Goal: Contribute content: Contribute content

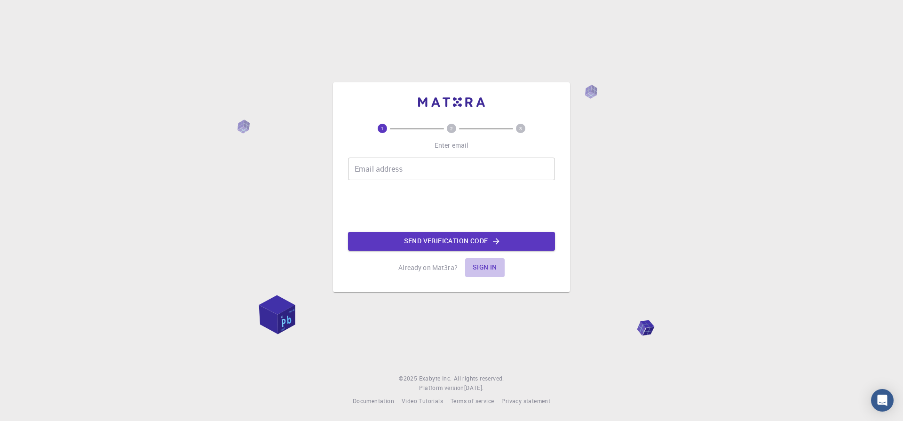
click at [478, 268] on button "Sign in" at bounding box center [485, 267] width 40 height 19
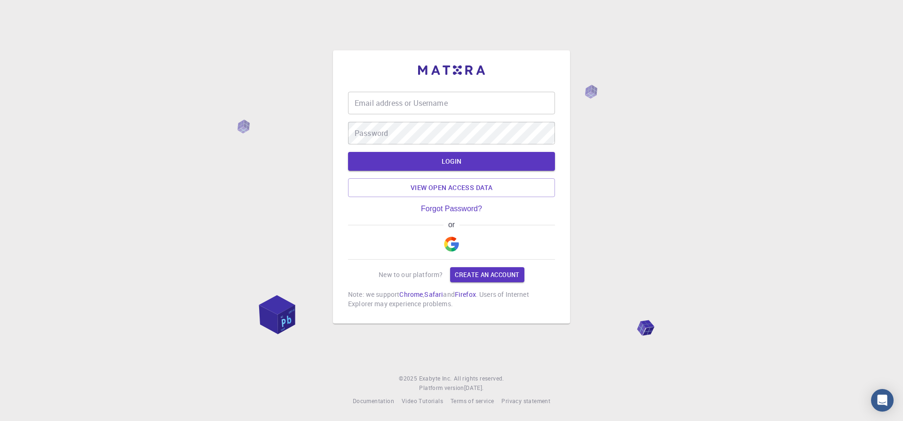
type input "utsavsingh@bhu.ac.in"
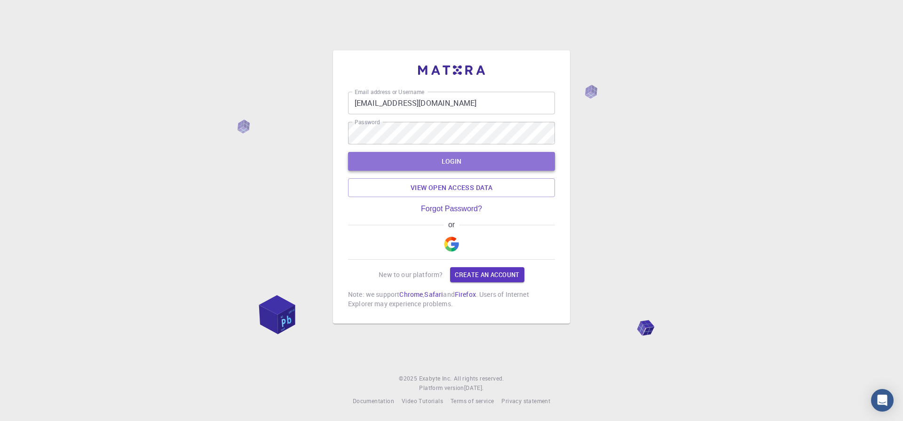
click at [422, 158] on button "LOGIN" at bounding box center [451, 161] width 207 height 19
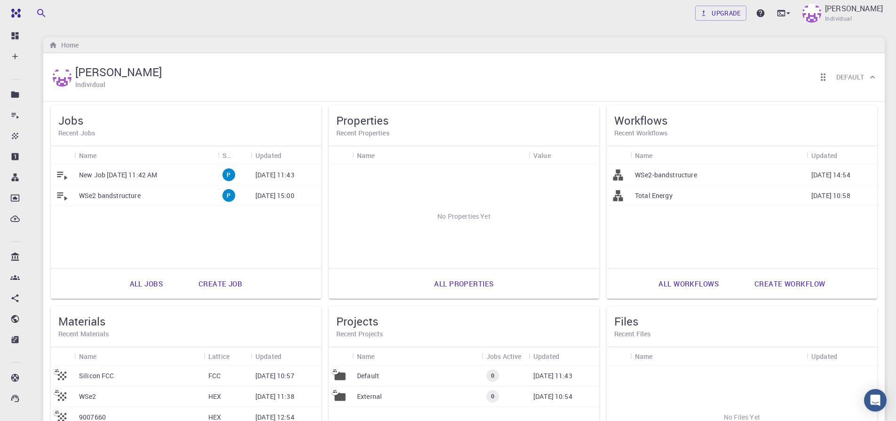
click at [776, 288] on link "Create workflow" at bounding box center [789, 283] width 91 height 23
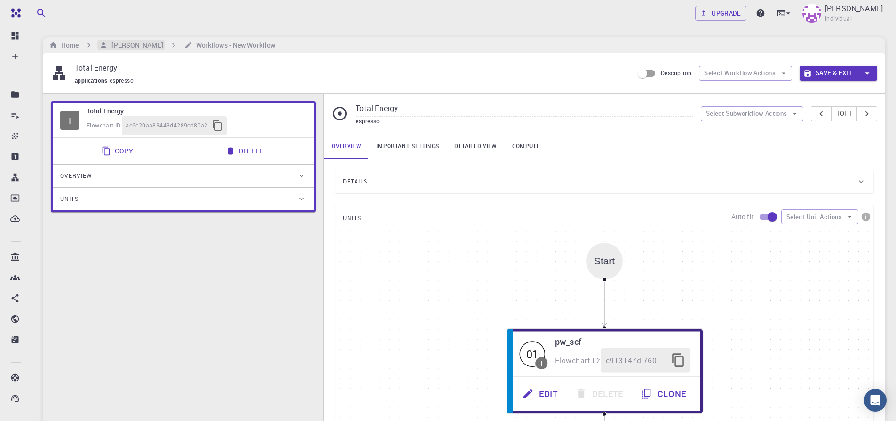
click at [126, 46] on h6 "[PERSON_NAME]" at bounding box center [135, 45] width 55 height 10
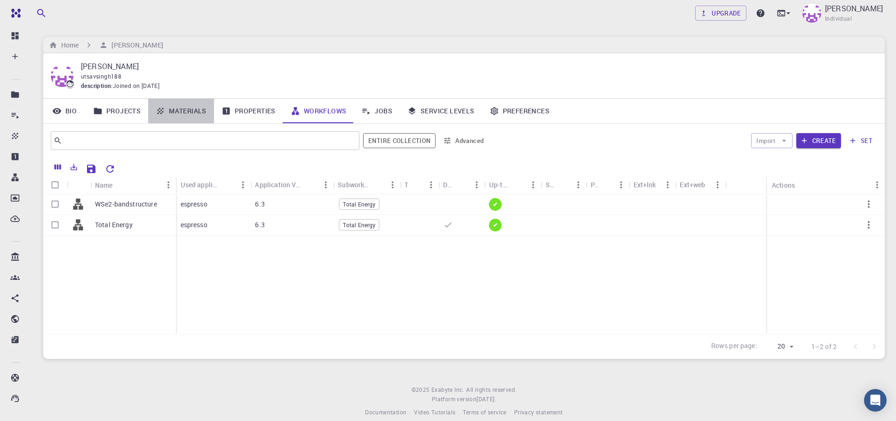
click at [180, 110] on link "Materials" at bounding box center [181, 111] width 66 height 24
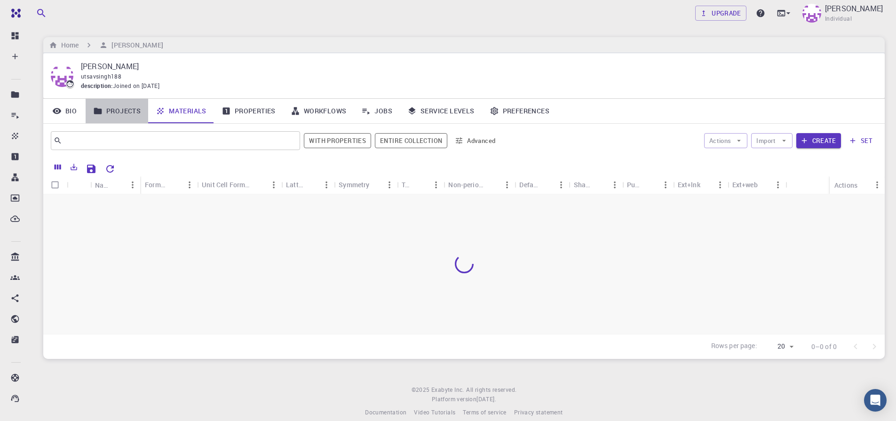
click at [119, 108] on link "Projects" at bounding box center [117, 111] width 63 height 24
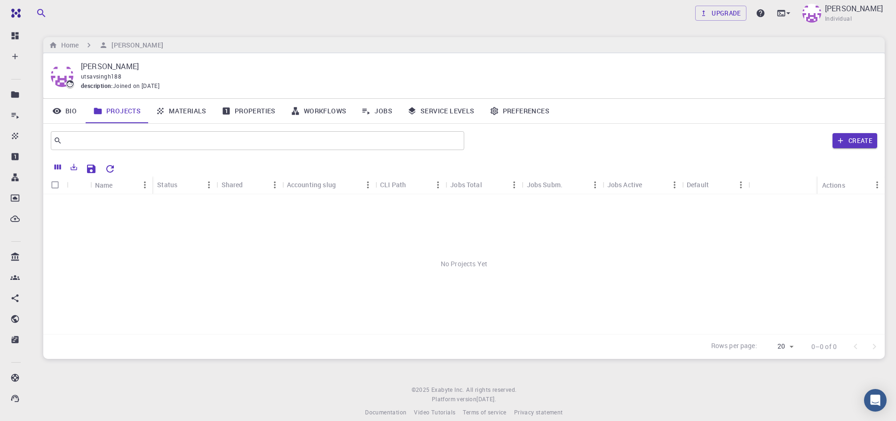
click at [188, 111] on link "Materials" at bounding box center [181, 111] width 66 height 24
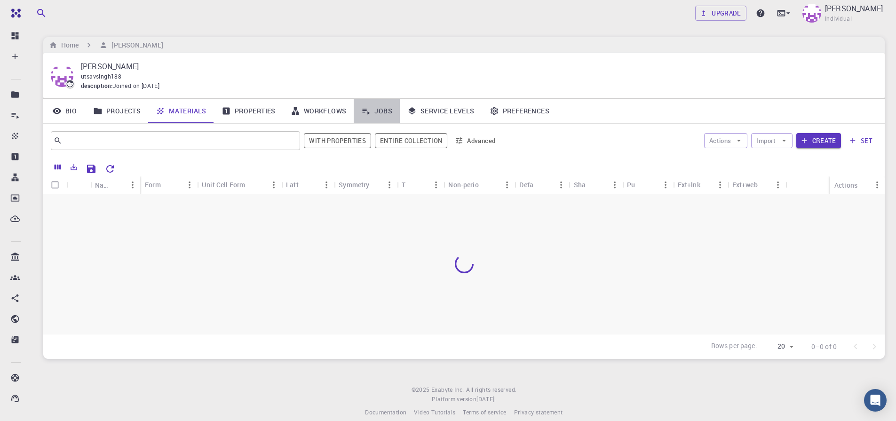
click at [376, 113] on link "Jobs" at bounding box center [377, 111] width 46 height 24
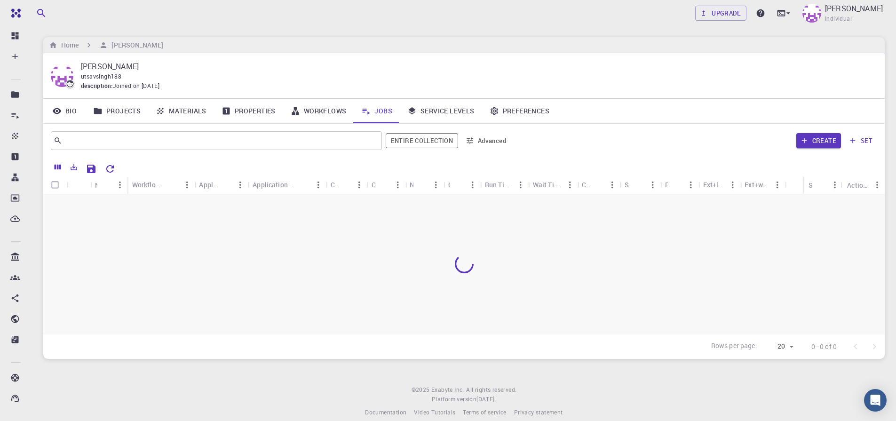
click at [165, 109] on link "Materials" at bounding box center [181, 111] width 66 height 24
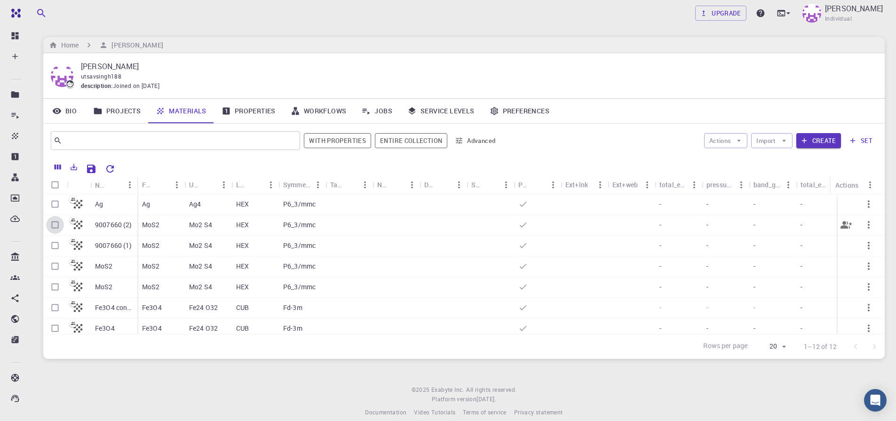
click at [55, 226] on input "Select row" at bounding box center [55, 225] width 18 height 18
checkbox input "true"
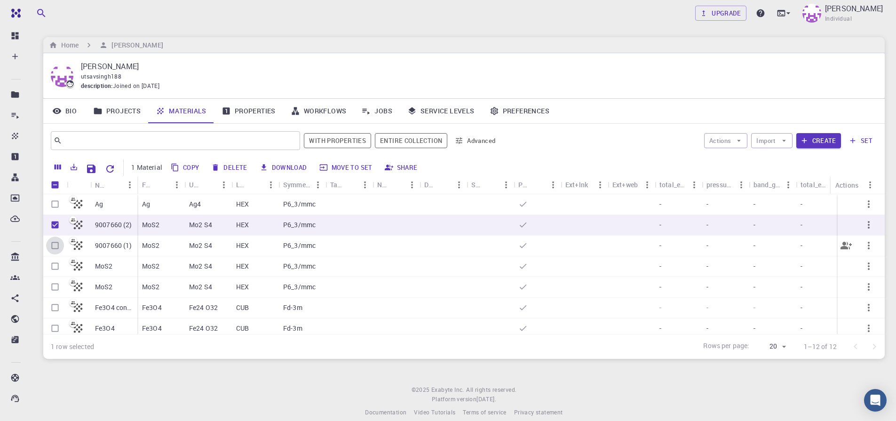
click at [53, 248] on input "Select row" at bounding box center [55, 246] width 18 height 18
checkbox input "true"
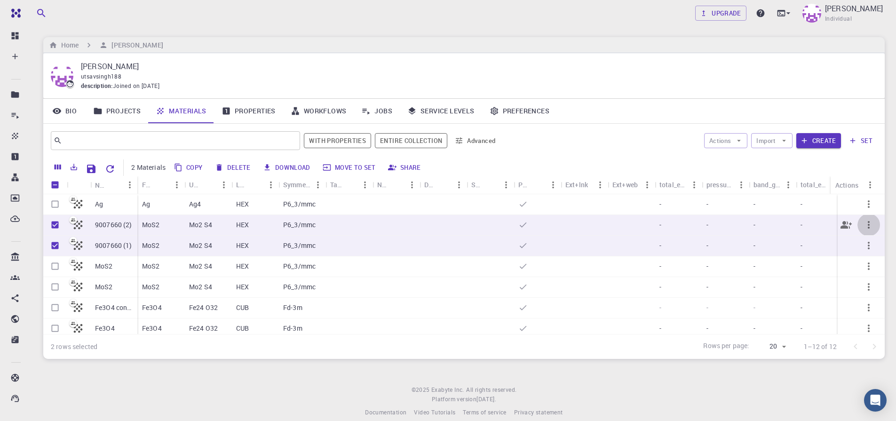
click at [863, 226] on icon "button" at bounding box center [868, 224] width 11 height 11
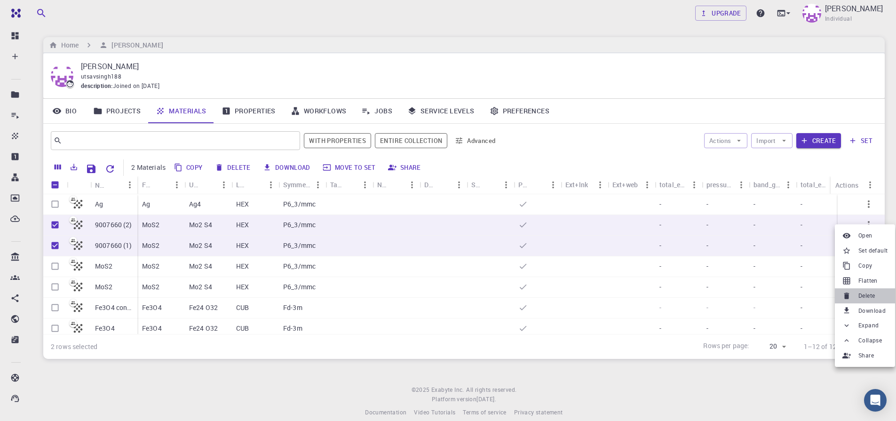
click at [847, 298] on icon at bounding box center [847, 296] width 5 height 7
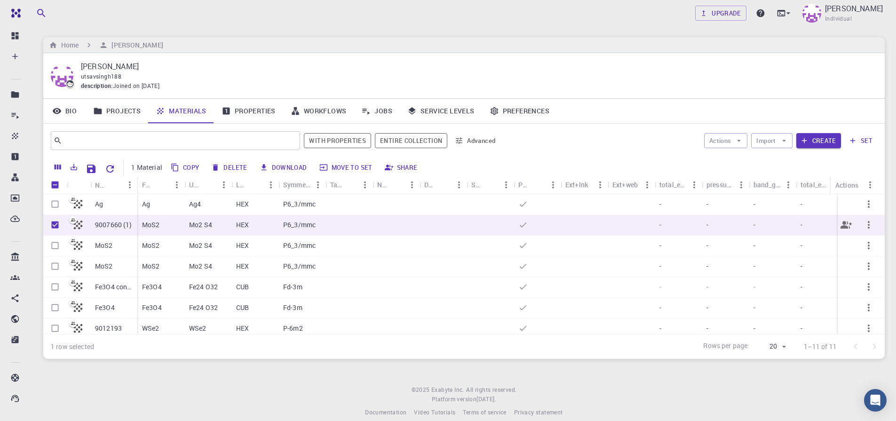
click at [868, 228] on icon "button" at bounding box center [869, 225] width 2 height 8
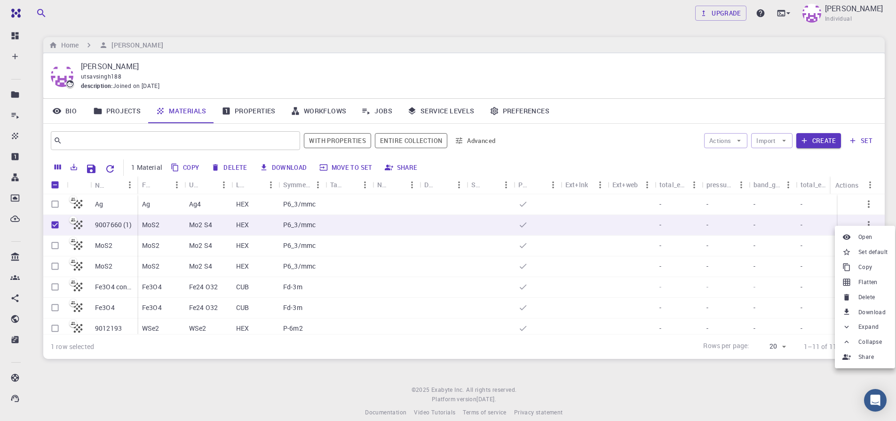
click at [847, 295] on icon at bounding box center [847, 297] width 5 height 7
checkbox input "false"
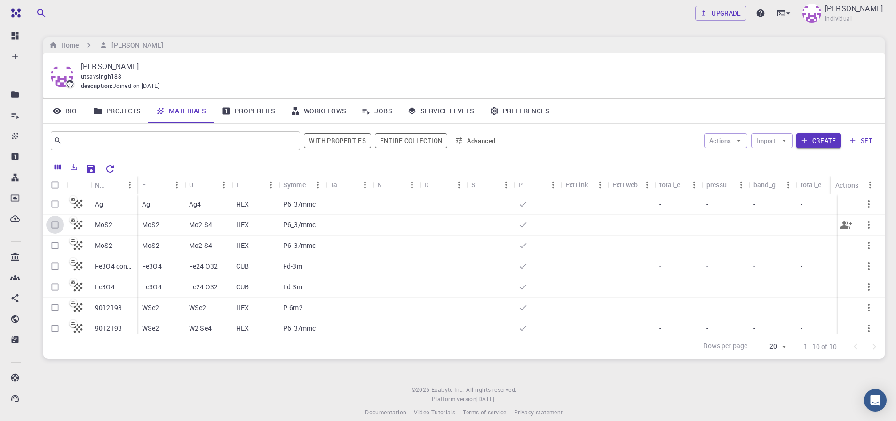
click at [53, 226] on input "Select row" at bounding box center [55, 225] width 18 height 18
checkbox input "true"
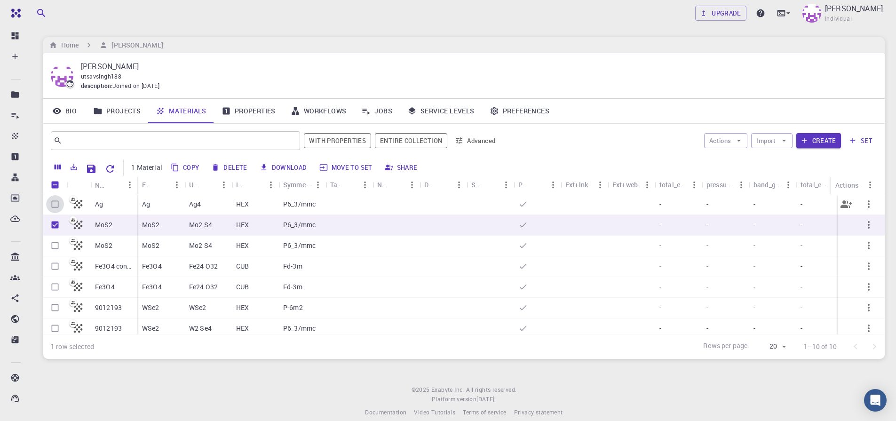
click at [53, 206] on input "Select row" at bounding box center [55, 204] width 18 height 18
checkbox input "true"
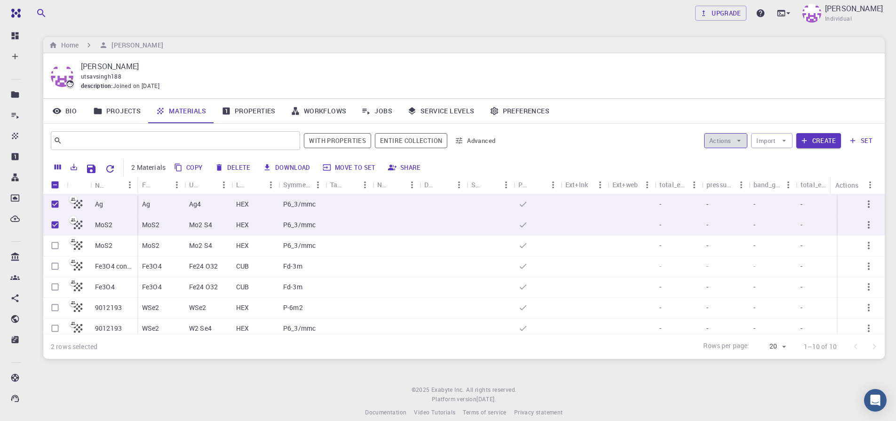
click at [740, 140] on icon "button" at bounding box center [740, 141] width 4 height 2
click at [737, 161] on span "Create Job" at bounding box center [744, 159] width 30 height 9
click at [49, 224] on input "Unselect row" at bounding box center [55, 225] width 18 height 18
checkbox input "false"
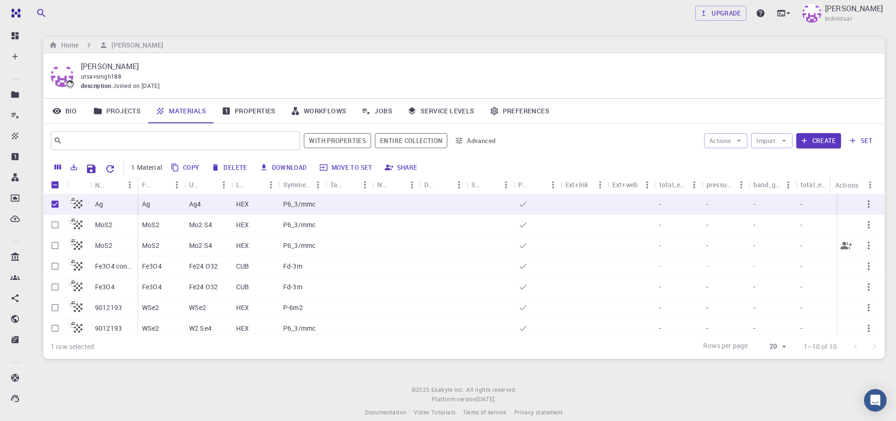
click at [54, 247] on input "Select row" at bounding box center [55, 246] width 18 height 18
checkbox input "true"
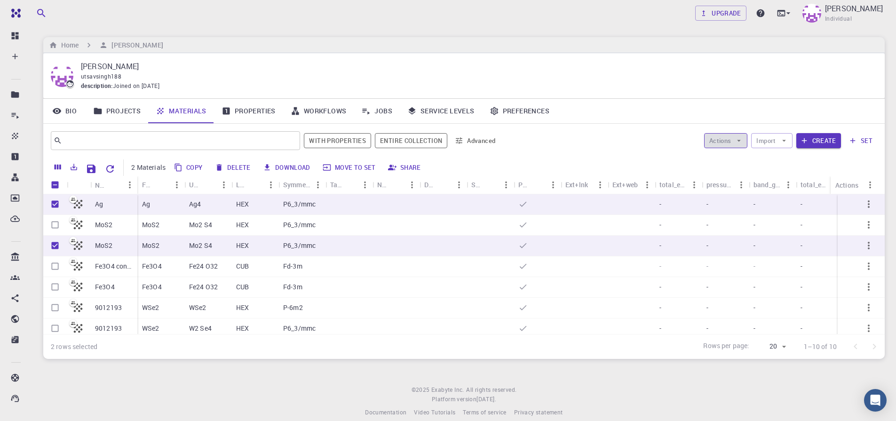
click at [726, 144] on button "Actions" at bounding box center [726, 140] width 44 height 15
click at [822, 143] on button "Create" at bounding box center [819, 140] width 45 height 15
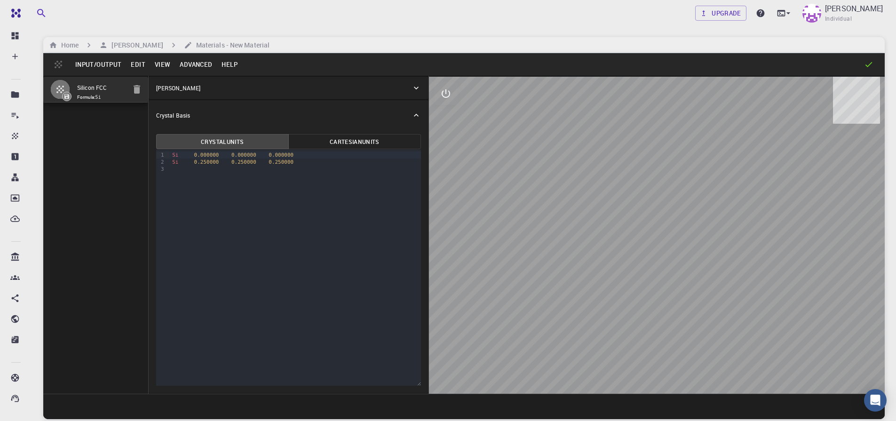
click at [98, 65] on button "Input/Output" at bounding box center [99, 64] width 56 height 15
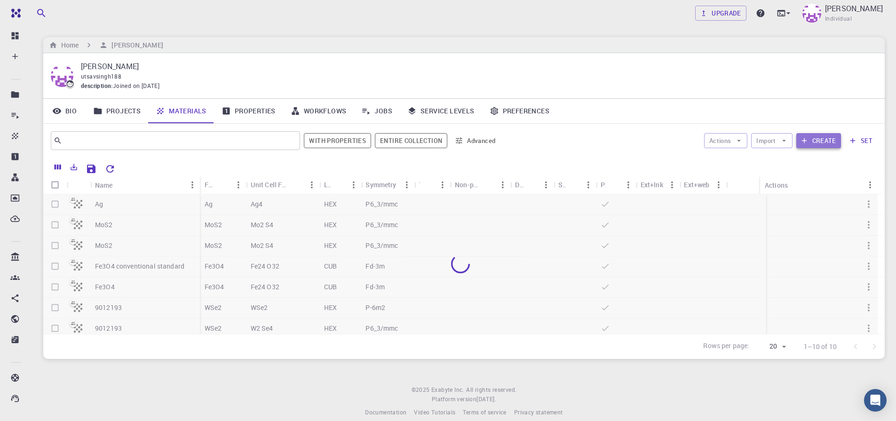
click at [834, 143] on button "Create" at bounding box center [819, 140] width 45 height 15
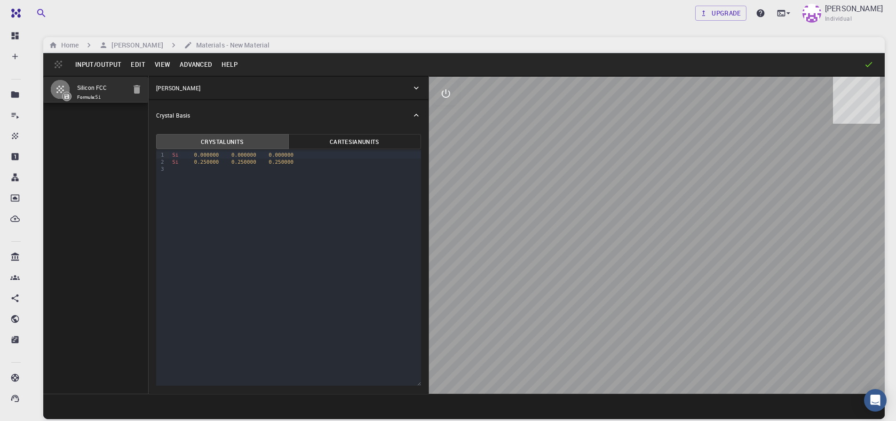
click at [95, 64] on button "Input/Output" at bounding box center [99, 64] width 56 height 15
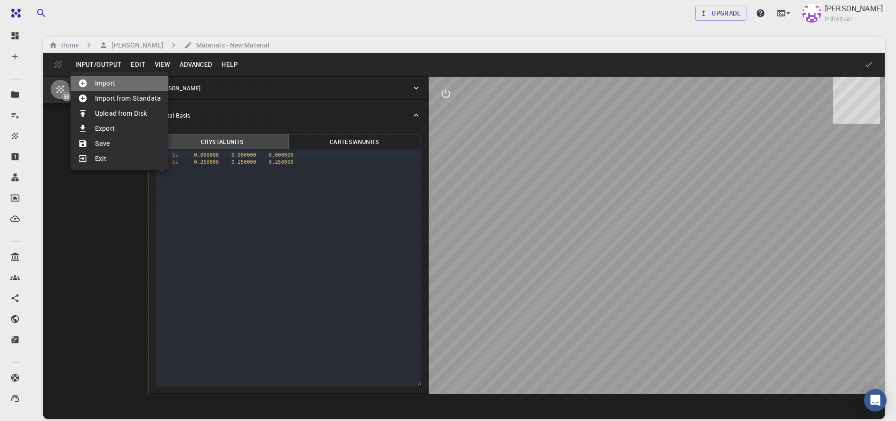
click at [82, 84] on icon at bounding box center [83, 84] width 8 height 8
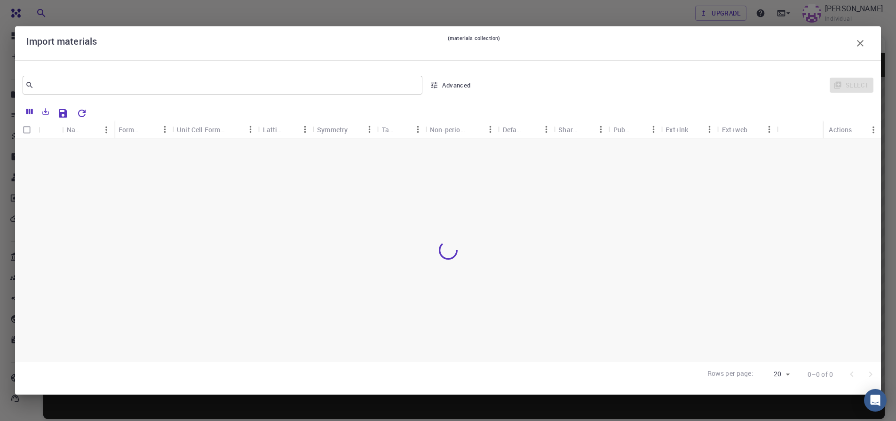
click at [861, 41] on icon "button" at bounding box center [860, 43] width 11 height 11
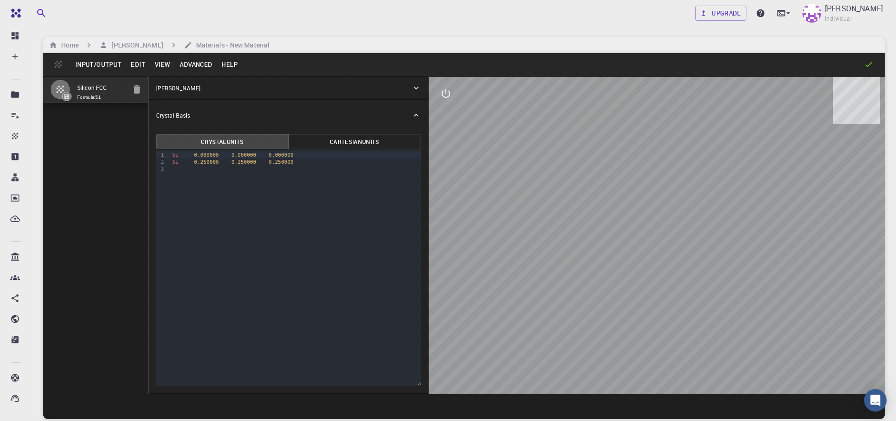
click at [97, 63] on button "Input/Output" at bounding box center [99, 64] width 56 height 15
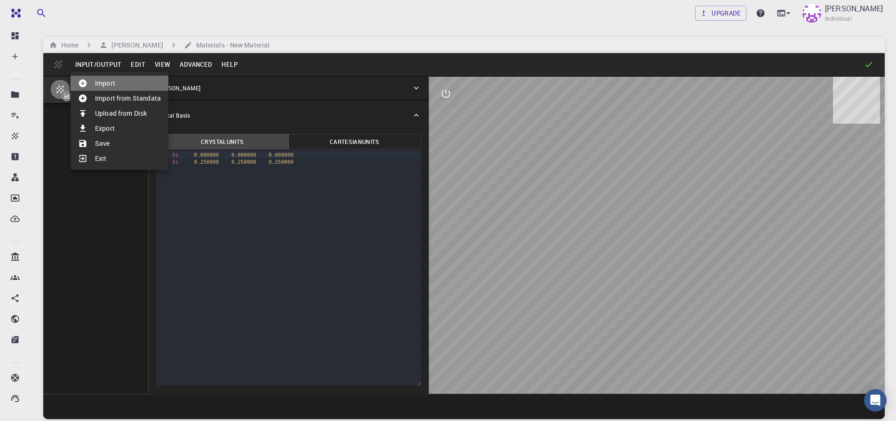
click at [80, 85] on icon at bounding box center [83, 84] width 8 height 8
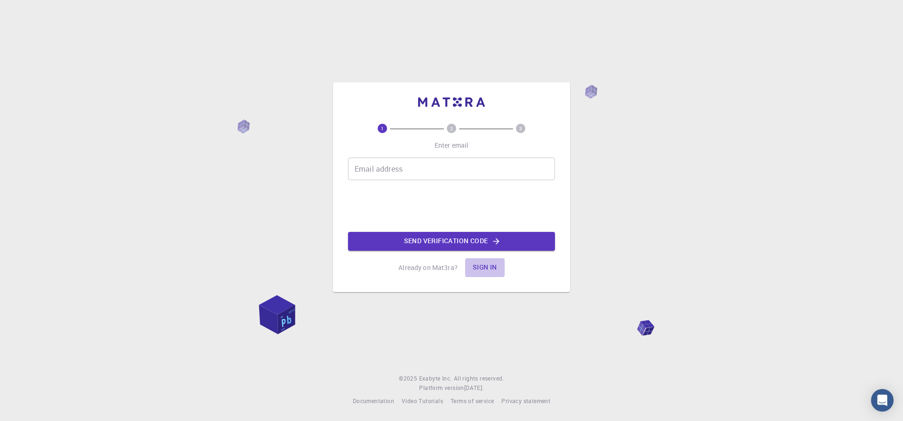
click at [487, 267] on button "Sign in" at bounding box center [485, 267] width 40 height 19
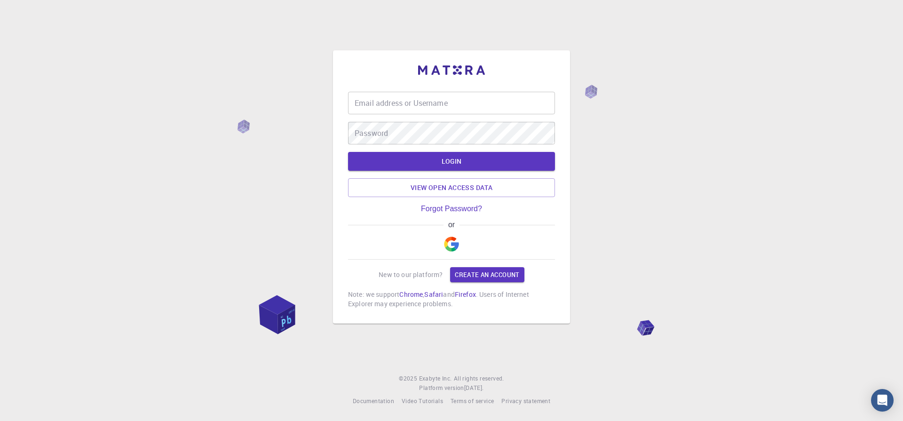
type input "[EMAIL_ADDRESS][DOMAIN_NAME]"
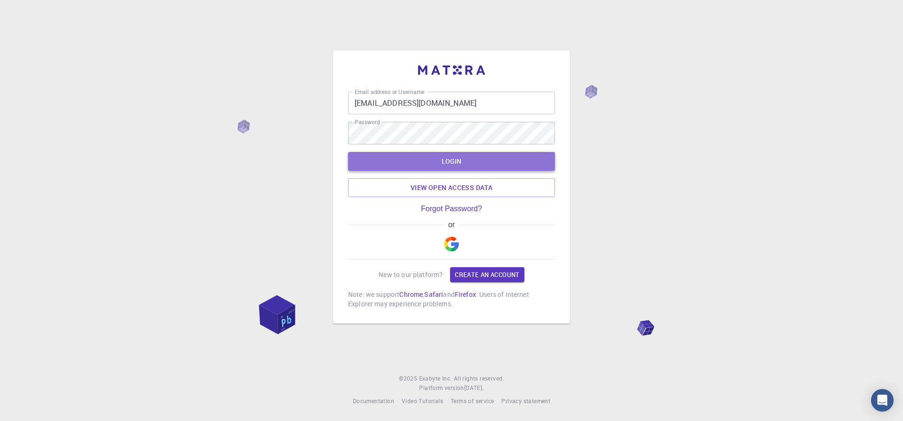
click at [453, 162] on button "LOGIN" at bounding box center [451, 161] width 207 height 19
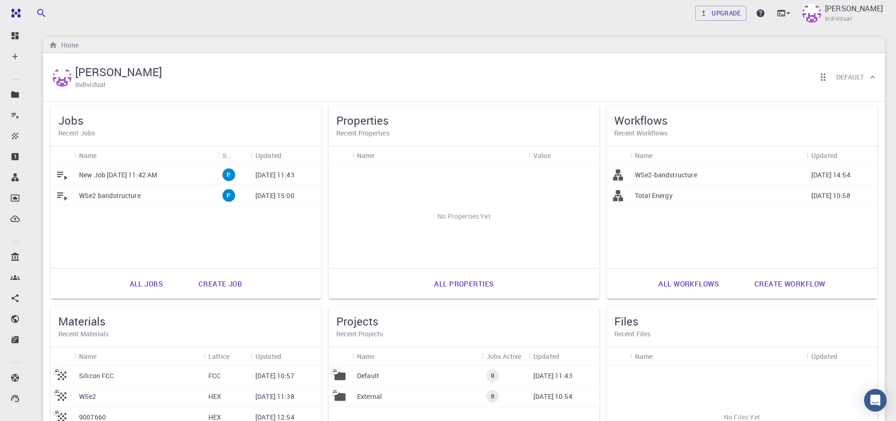
click at [777, 284] on link "Create workflow" at bounding box center [789, 283] width 91 height 23
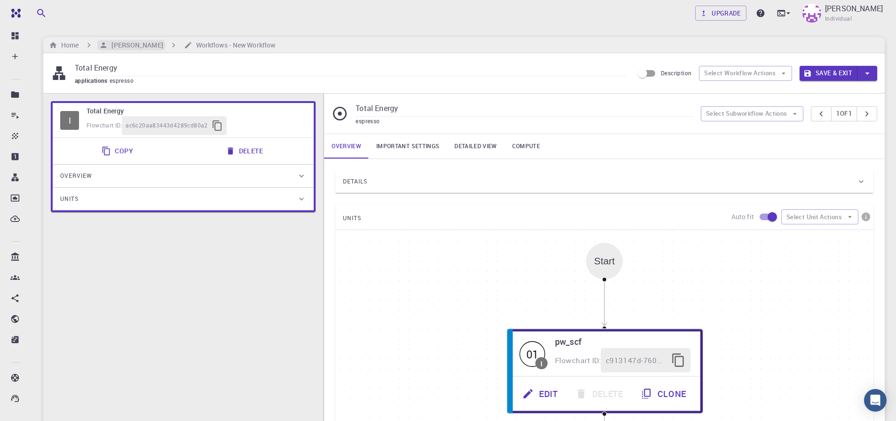
click at [118, 44] on h6 "[PERSON_NAME]" at bounding box center [135, 45] width 55 height 10
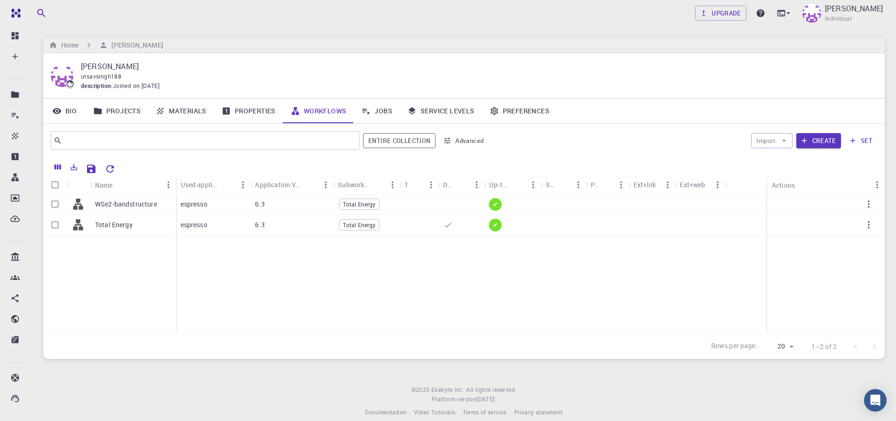
click at [182, 110] on link "Materials" at bounding box center [181, 111] width 66 height 24
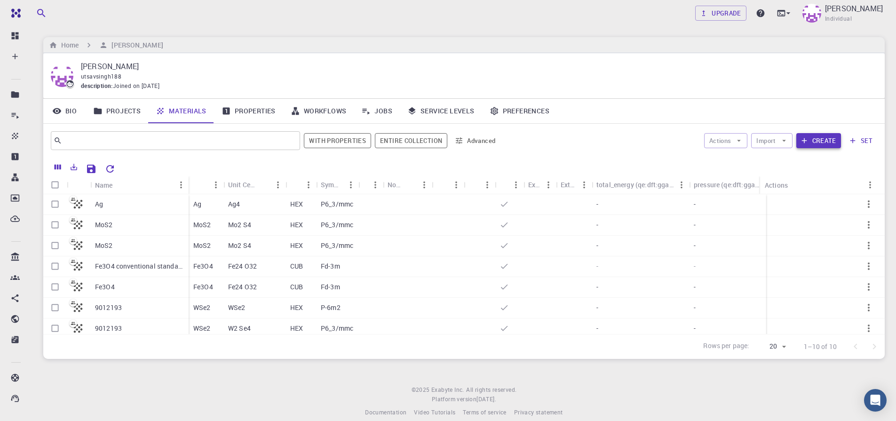
click at [814, 141] on button "Create" at bounding box center [819, 140] width 45 height 15
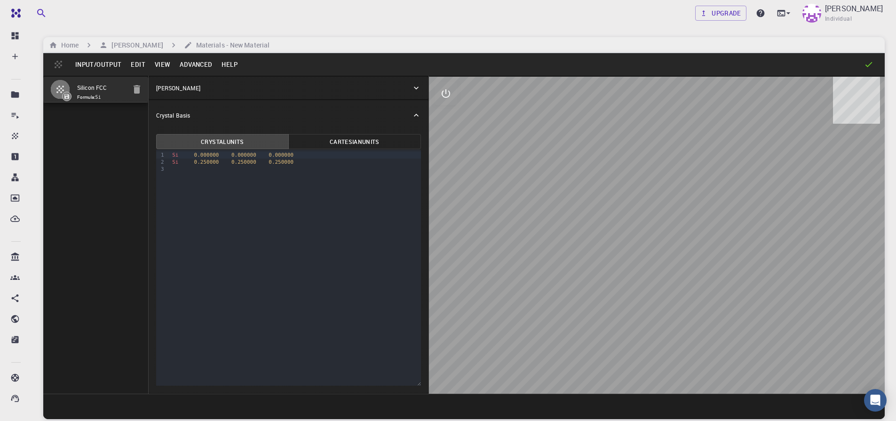
click at [92, 64] on button "Input/Output" at bounding box center [99, 64] width 56 height 15
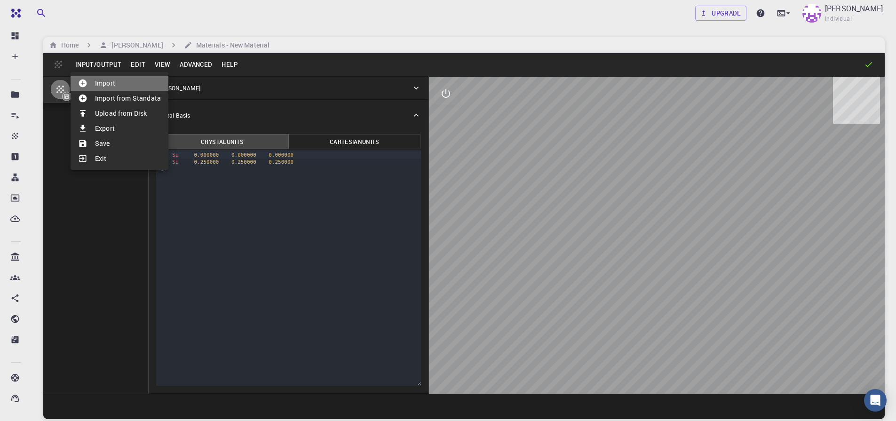
click at [98, 84] on li "Import" at bounding box center [120, 83] width 98 height 15
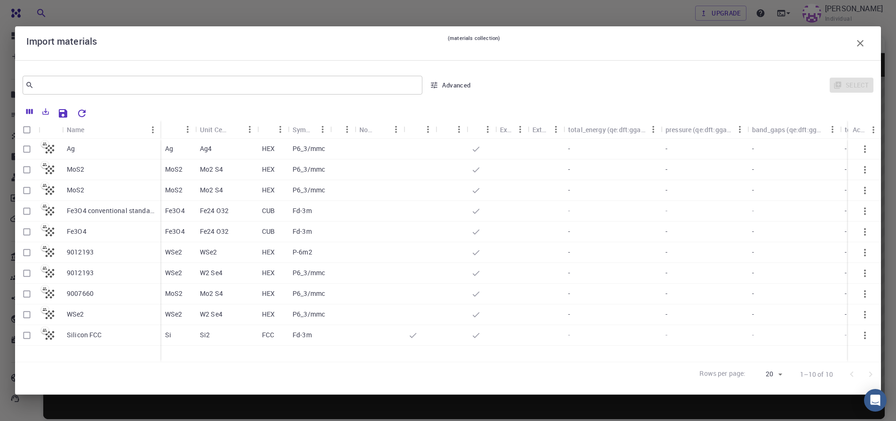
click at [28, 151] on input "Select row" at bounding box center [27, 149] width 18 height 18
checkbox input "true"
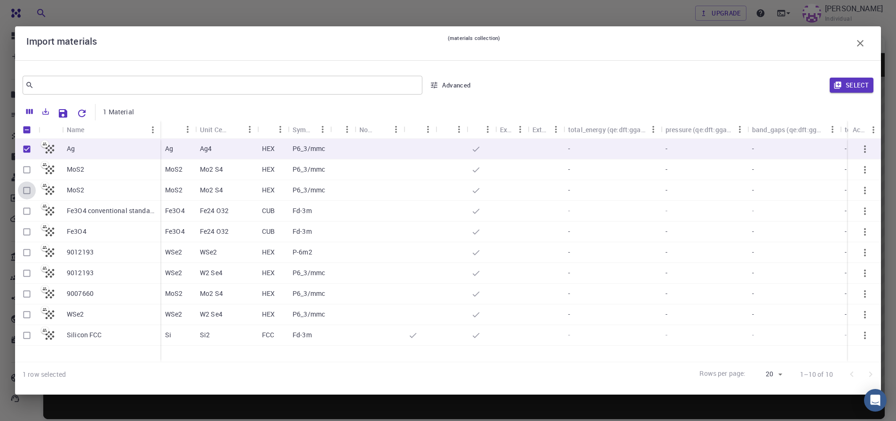
click at [25, 192] on input "Select row" at bounding box center [27, 191] width 18 height 18
checkbox input "true"
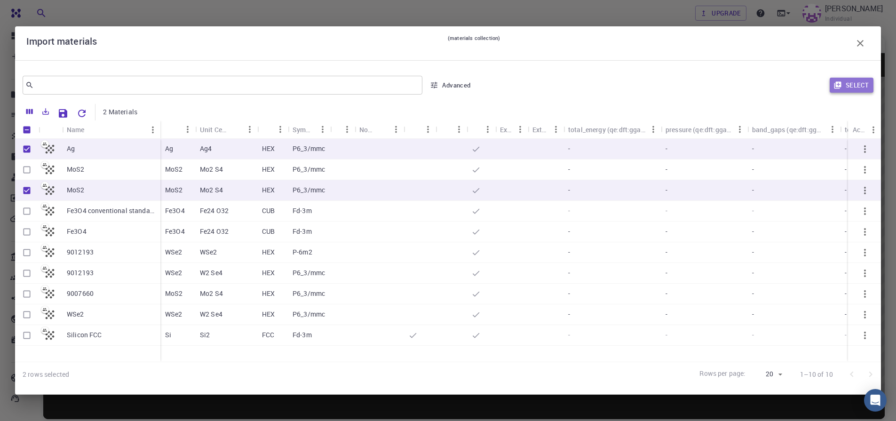
click at [841, 83] on icon "button" at bounding box center [837, 85] width 7 height 7
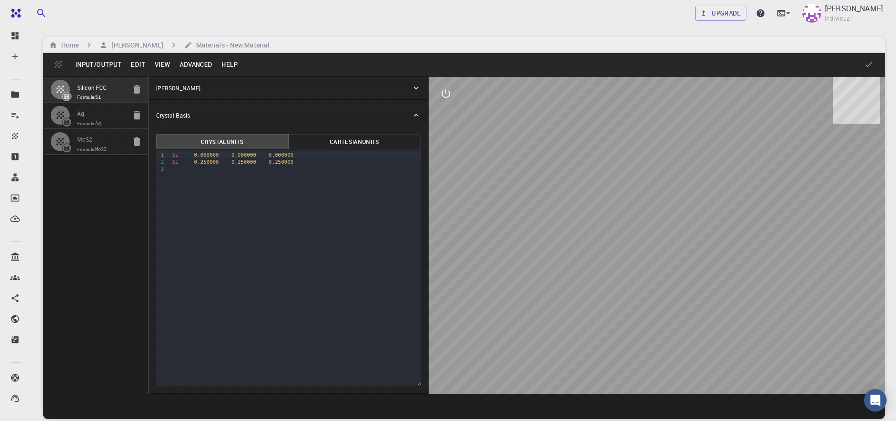
click at [136, 92] on icon "button" at bounding box center [137, 89] width 7 height 8
type input "HEX"
type input "2.91113147"
type input "9.46370874"
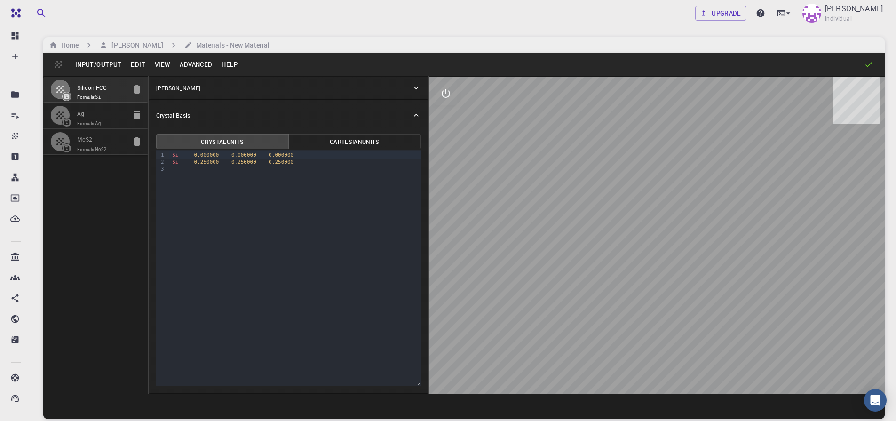
type input "90"
type input "119.99999999999999"
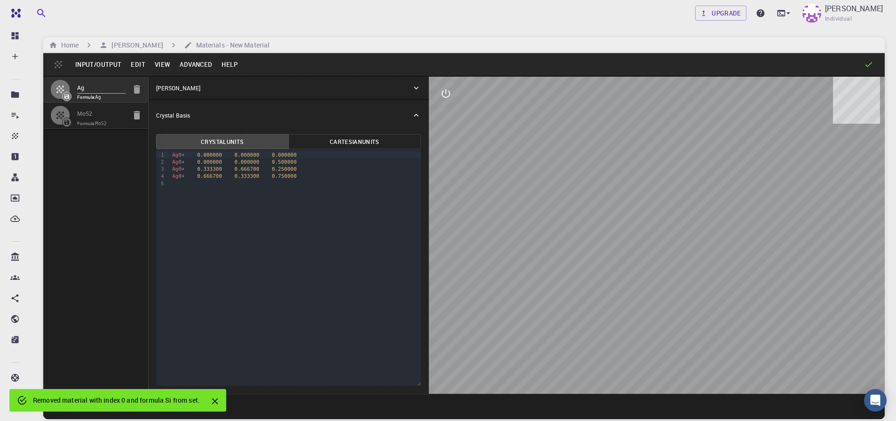
click at [69, 118] on span at bounding box center [66, 122] width 15 height 9
type input "3.19223791"
type input "13.378294"
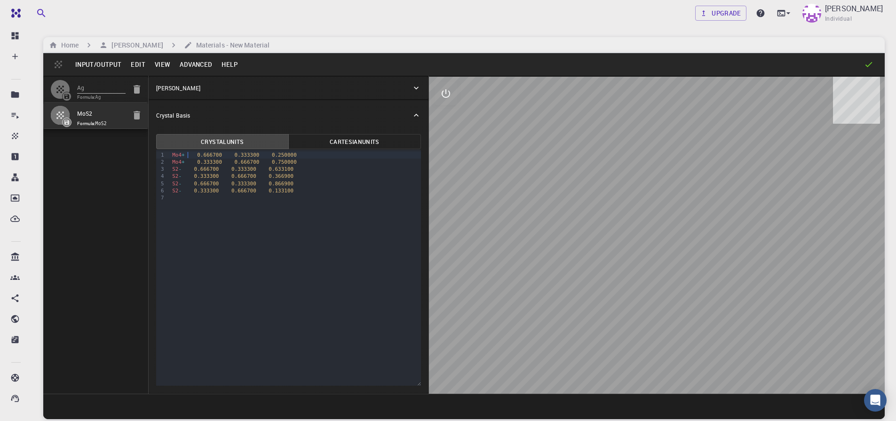
click at [187, 157] on div "Mo4 + 0.666700 0.333300 0.250000" at bounding box center [295, 155] width 252 height 7
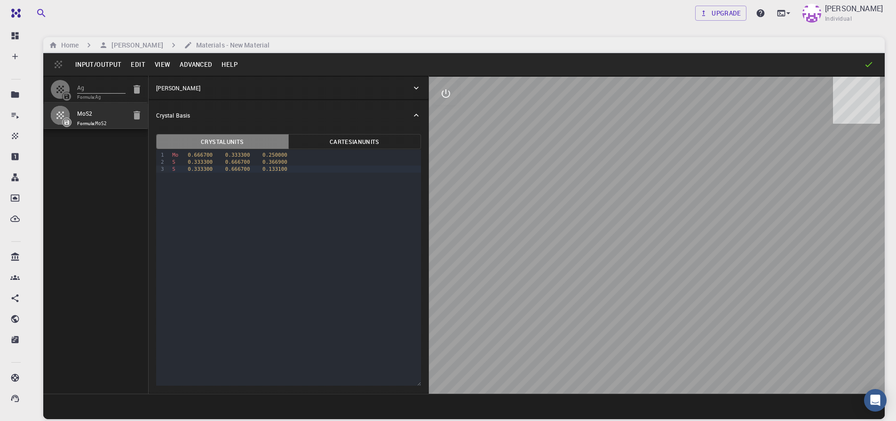
drag, startPoint x: 197, startPoint y: 135, endPoint x: 160, endPoint y: 64, distance: 80.0
click at [160, 64] on div "Input/Output Edit View Advanced Help Ag Formula: Ag MoS2 Formula: MoS2 Crystal …" at bounding box center [464, 236] width 842 height 366
click at [194, 64] on button "Advanced" at bounding box center [196, 64] width 42 height 15
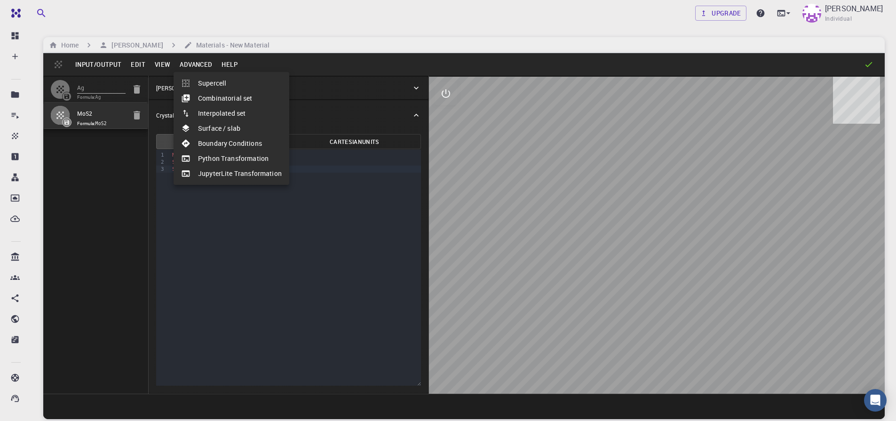
click at [222, 129] on li "Surface / slab" at bounding box center [232, 128] width 116 height 15
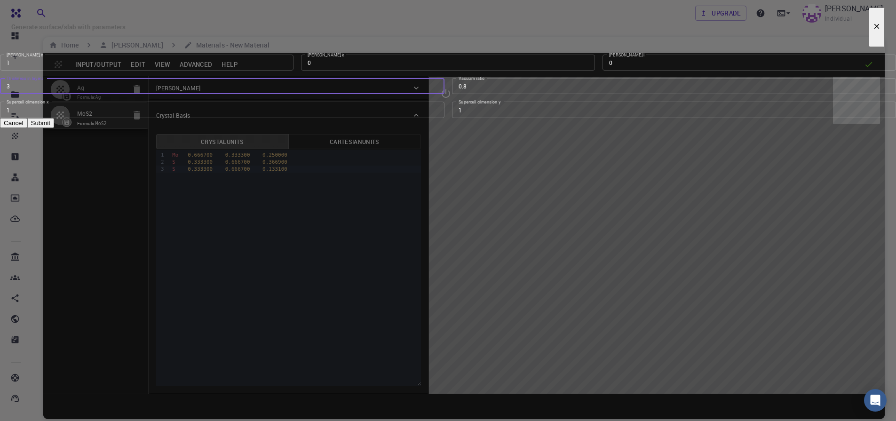
click at [332, 94] on input "3" at bounding box center [222, 86] width 445 height 16
type input "1"
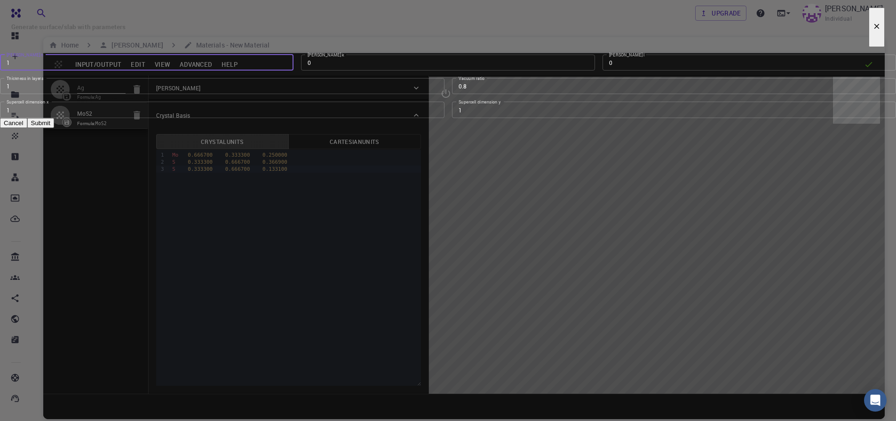
click at [294, 71] on input "1" at bounding box center [147, 63] width 294 height 16
type input "0"
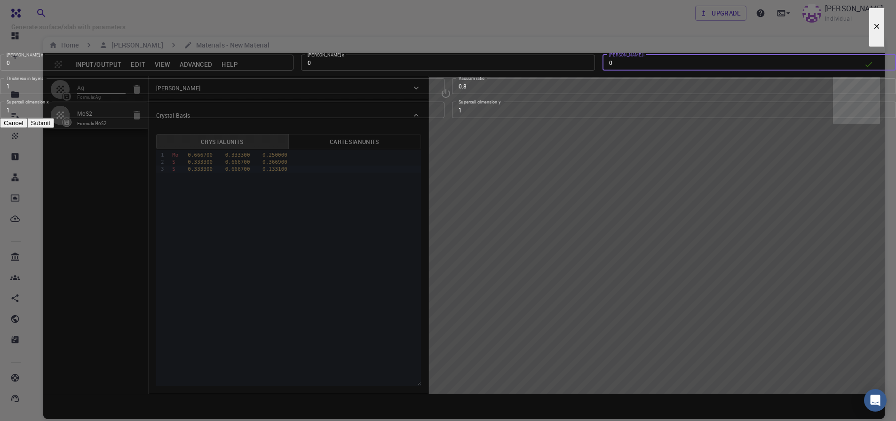
click at [603, 71] on input "0" at bounding box center [750, 63] width 294 height 16
type input "1"
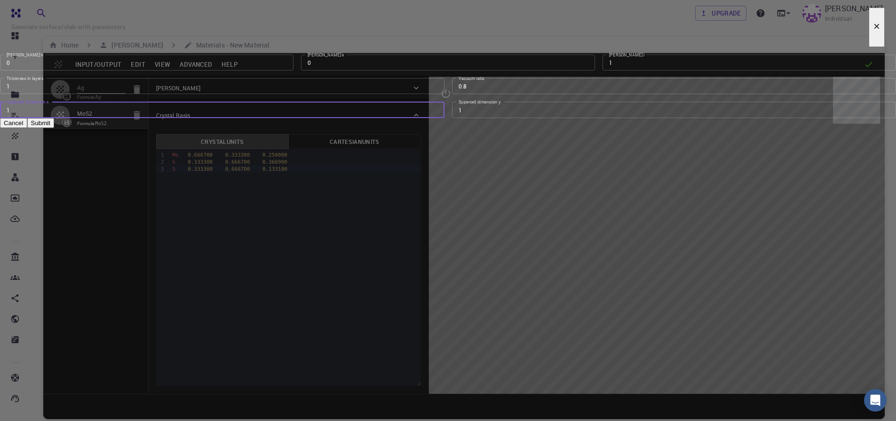
click at [337, 118] on input "1" at bounding box center [222, 110] width 445 height 16
type input "2"
click at [569, 118] on input "2" at bounding box center [674, 110] width 445 height 16
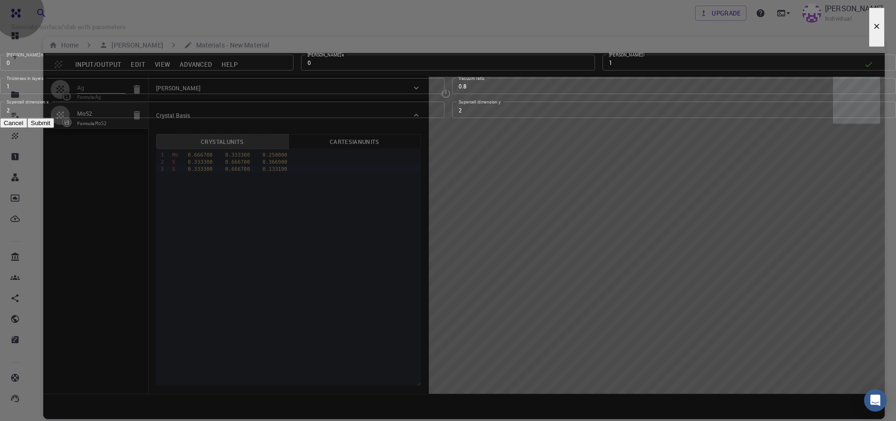
click at [54, 128] on button "Submit" at bounding box center [40, 123] width 27 height 10
type input "TRI"
type input "6.3845"
type input "6.384441060108551"
type input "66.89150000000001"
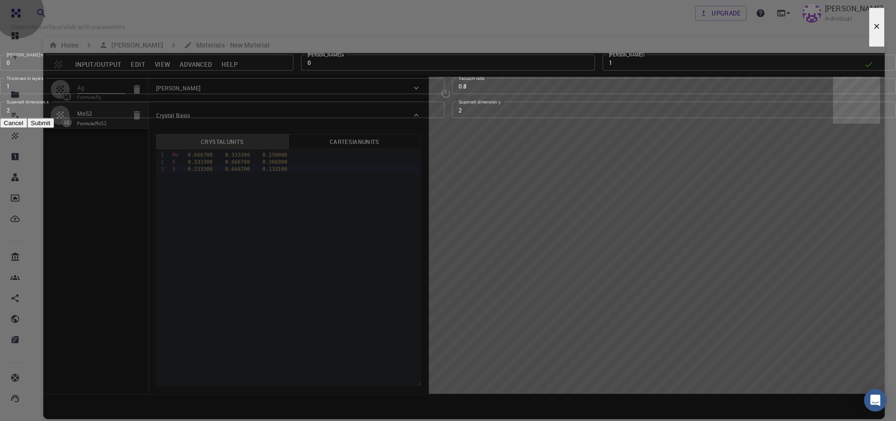
type input "119.99978725529942"
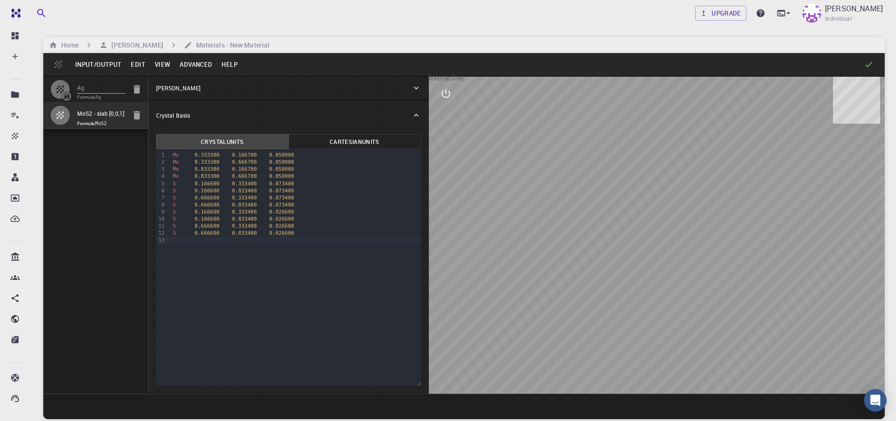
click at [442, 95] on icon "interactive" at bounding box center [446, 93] width 8 height 8
click at [443, 115] on icon "view" at bounding box center [446, 116] width 10 height 7
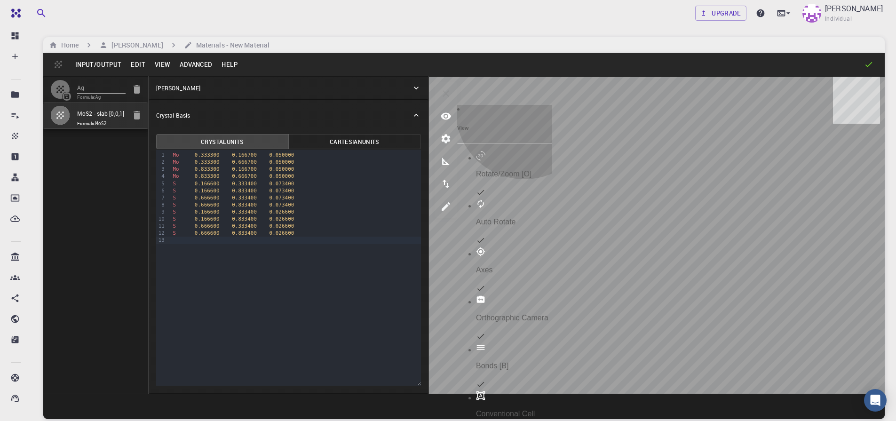
click at [528, 151] on div "Rotate/Zoom [O]" at bounding box center [514, 164] width 76 height 27
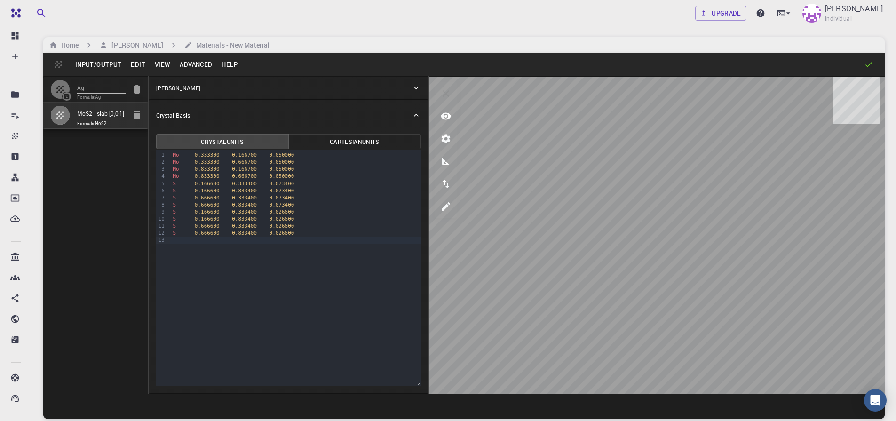
click at [245, 113] on div "Crystal Basis" at bounding box center [283, 115] width 255 height 8
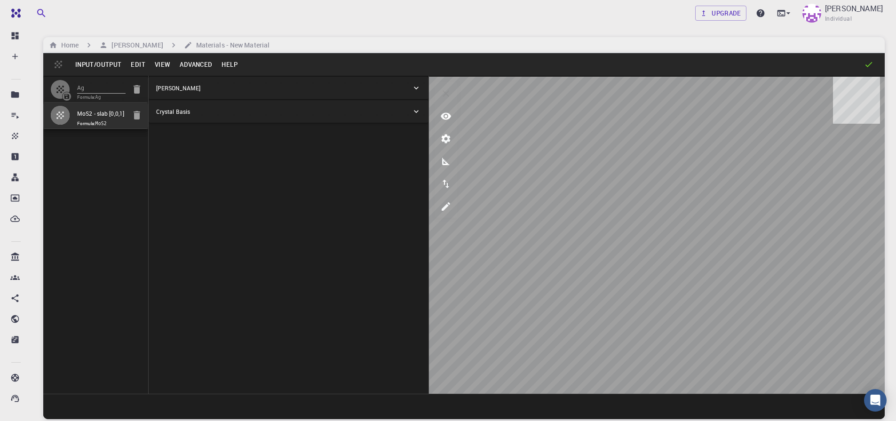
click at [246, 89] on div "[PERSON_NAME]" at bounding box center [283, 88] width 255 height 8
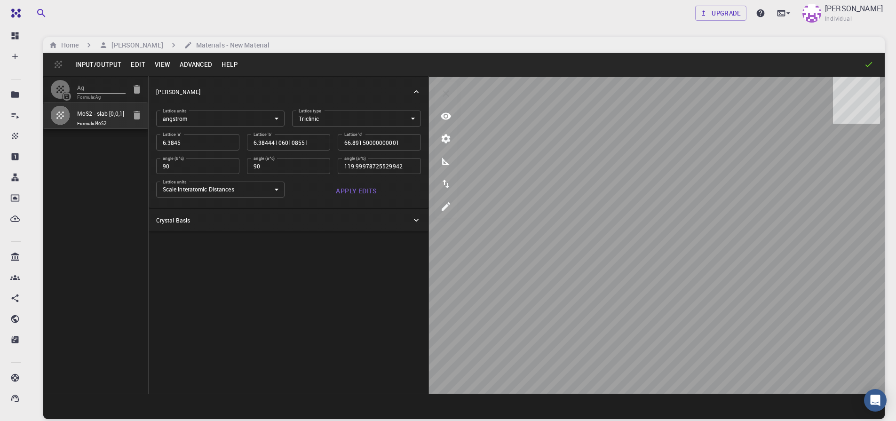
click at [119, 191] on div "Ag Formula: Ag MoS2 - slab [0,0,1] Formula: MoS2" at bounding box center [95, 235] width 105 height 318
click at [62, 88] on icon "button" at bounding box center [60, 90] width 8 height 8
type input "HEX"
type input "2.91113147"
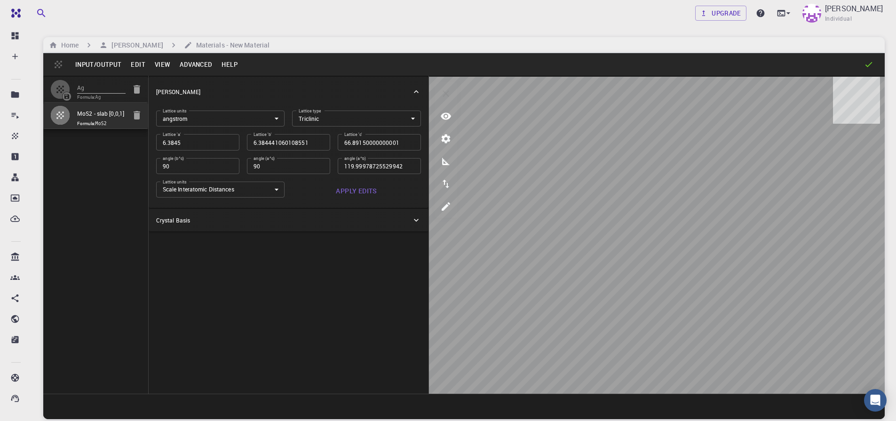
type input "9.46370874"
type input "119.99999999999999"
click at [417, 93] on icon at bounding box center [416, 91] width 9 height 9
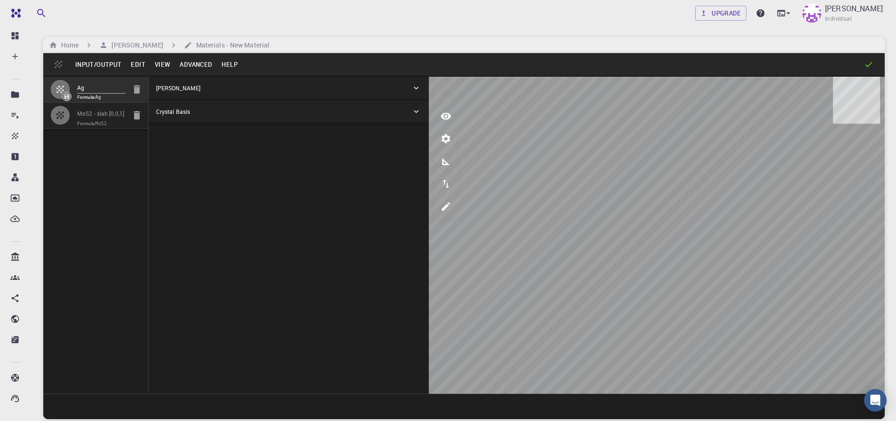
click at [245, 119] on div "Crystal Basis" at bounding box center [289, 111] width 280 height 23
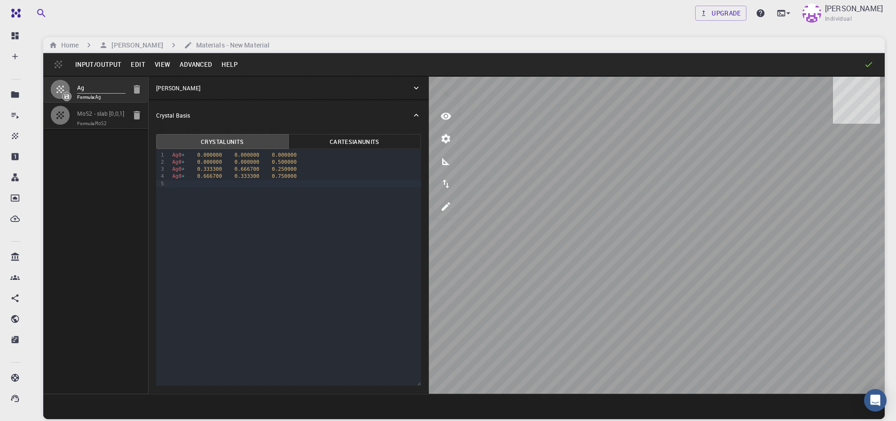
click at [135, 92] on icon "button" at bounding box center [137, 89] width 7 height 8
type input "TRI"
type input "6.3845"
type input "6.384441060108551"
type input "66.89150000000001"
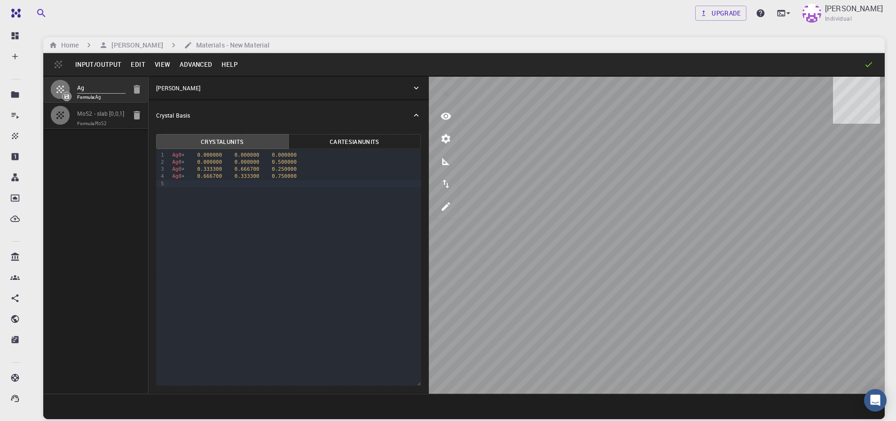
type input "119.99978725529942"
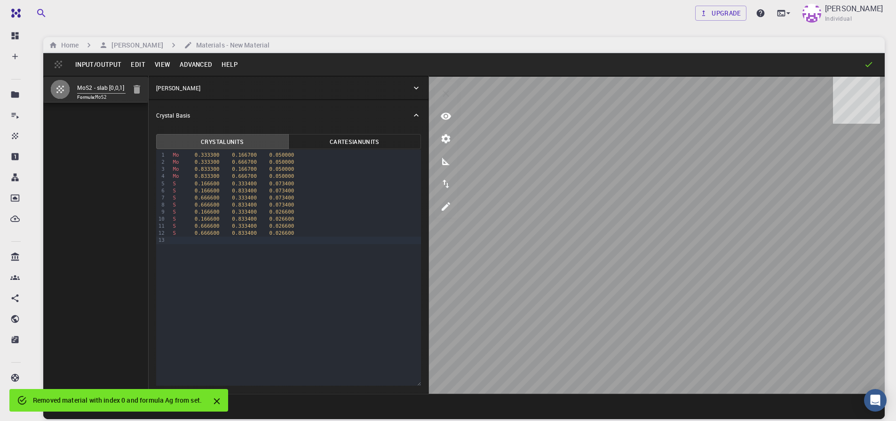
click at [66, 60] on div "Input/Output Edit View Advanced Help" at bounding box center [464, 64] width 842 height 23
click at [90, 66] on button "Input/Output" at bounding box center [99, 64] width 56 height 15
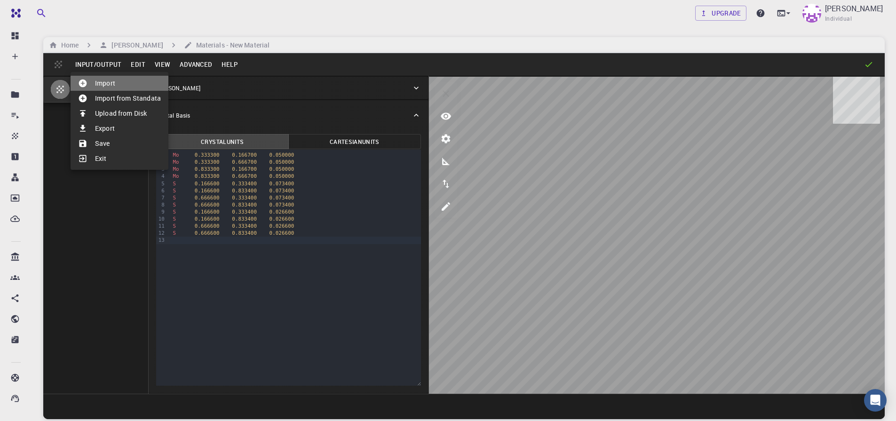
click at [94, 84] on div at bounding box center [86, 83] width 17 height 9
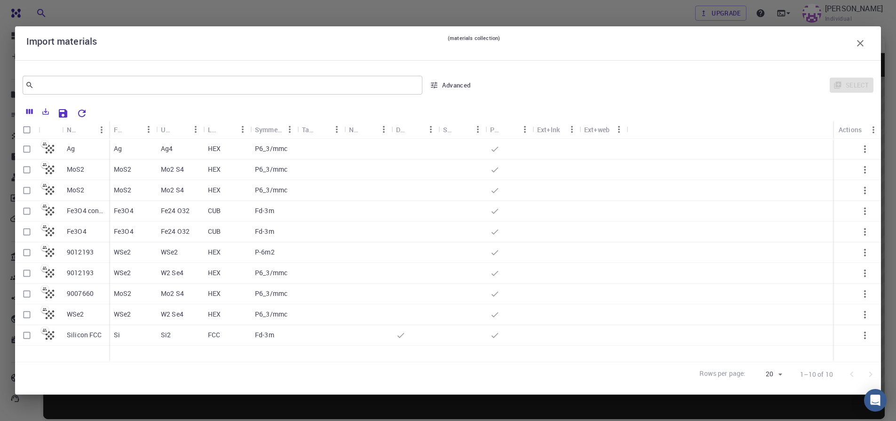
click at [857, 42] on icon "button" at bounding box center [860, 43] width 11 height 11
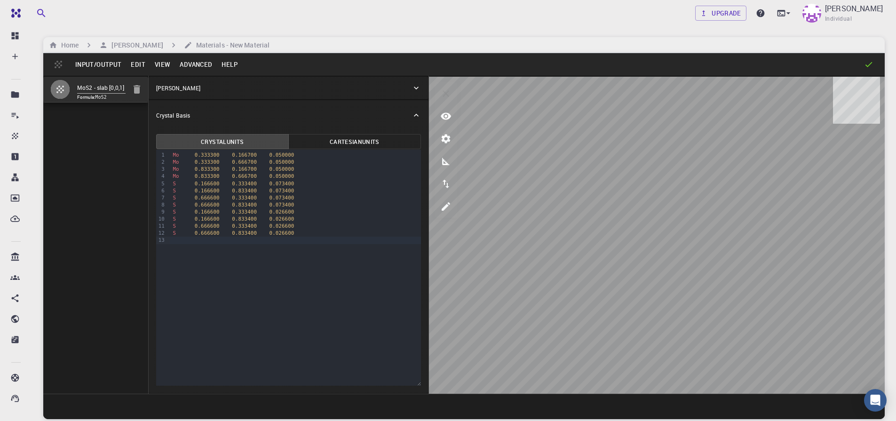
click at [85, 63] on button "Input/Output" at bounding box center [99, 64] width 56 height 15
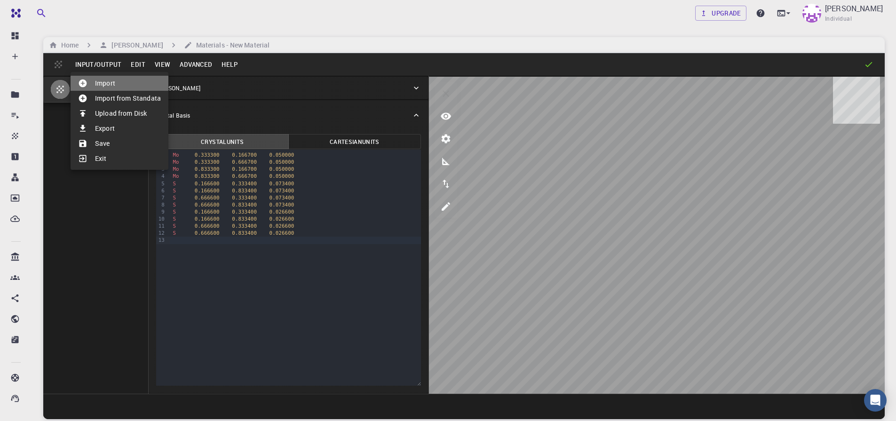
click at [108, 83] on li "Import" at bounding box center [120, 83] width 98 height 15
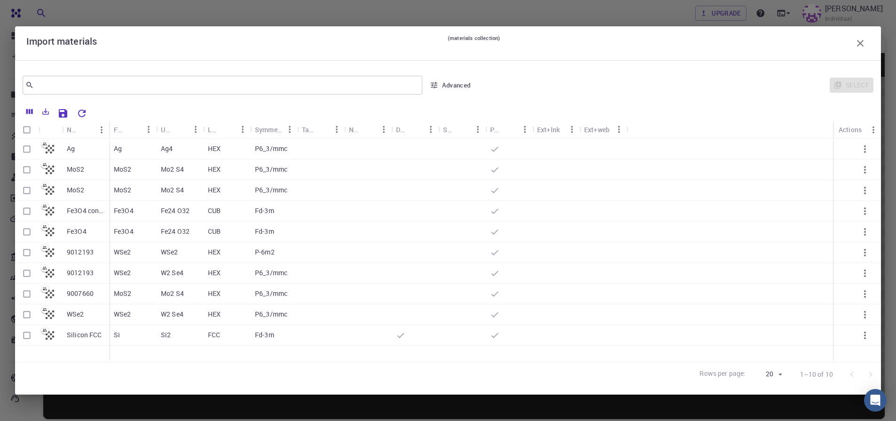
click at [25, 151] on input "Select row" at bounding box center [27, 149] width 18 height 18
checkbox input "true"
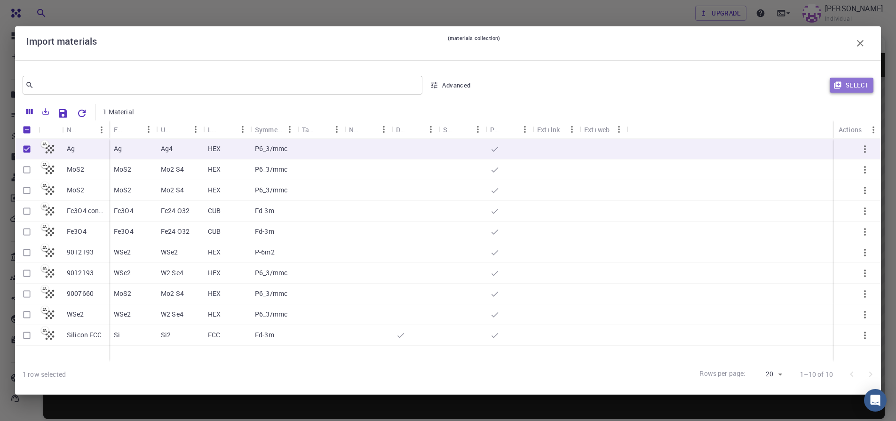
click at [851, 86] on button "Select" at bounding box center [852, 85] width 44 height 15
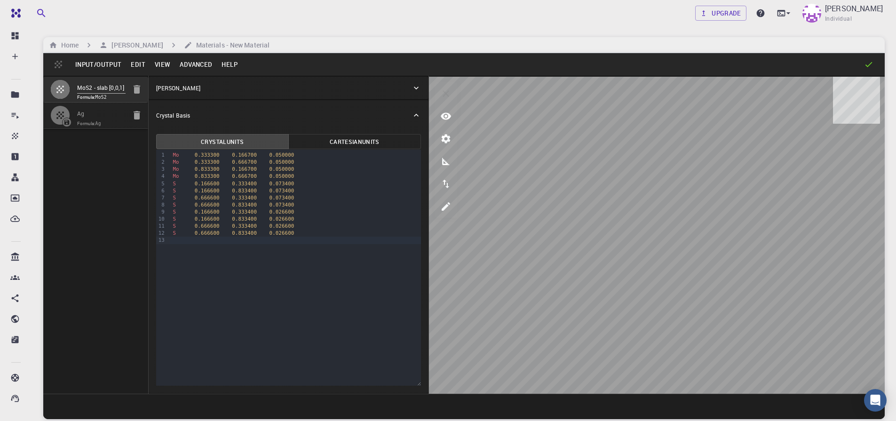
click at [60, 119] on span at bounding box center [66, 122] width 15 height 9
type input "HEX"
type input "2.91113147"
type input "9.46370874"
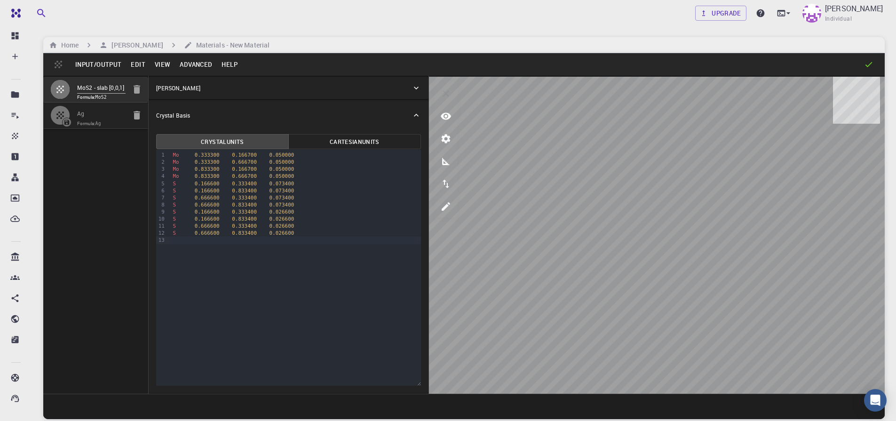
type input "119.99999999999999"
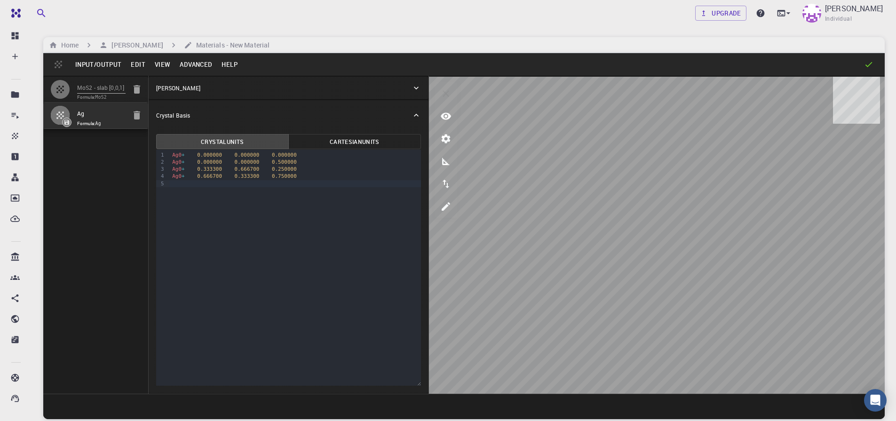
click at [351, 144] on button "Cartesian Units" at bounding box center [354, 141] width 133 height 15
click at [238, 141] on button "Crystal Units" at bounding box center [222, 141] width 133 height 15
click at [301, 175] on div "Ag0 + 0.666700 0.333300 0.750000" at bounding box center [295, 176] width 252 height 7
click at [187, 153] on div "Ag0 + 0.000000 0.000000 0.000000" at bounding box center [295, 155] width 252 height 7
click at [294, 174] on div "Ag 0.666700 0.333300 0.750000" at bounding box center [295, 176] width 252 height 7
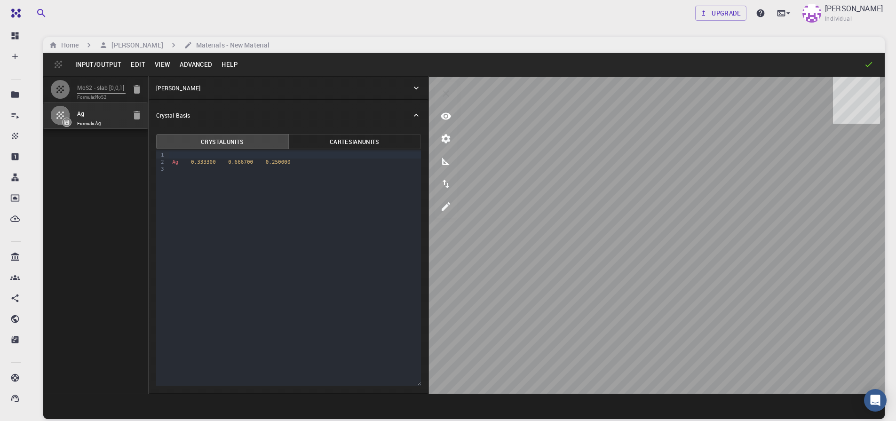
click at [168, 168] on div "›" at bounding box center [168, 162] width 4 height 25
click at [167, 170] on div "›" at bounding box center [168, 162] width 4 height 25
click at [167, 171] on div "›" at bounding box center [168, 162] width 4 height 25
click at [189, 64] on button "Advanced" at bounding box center [196, 64] width 42 height 15
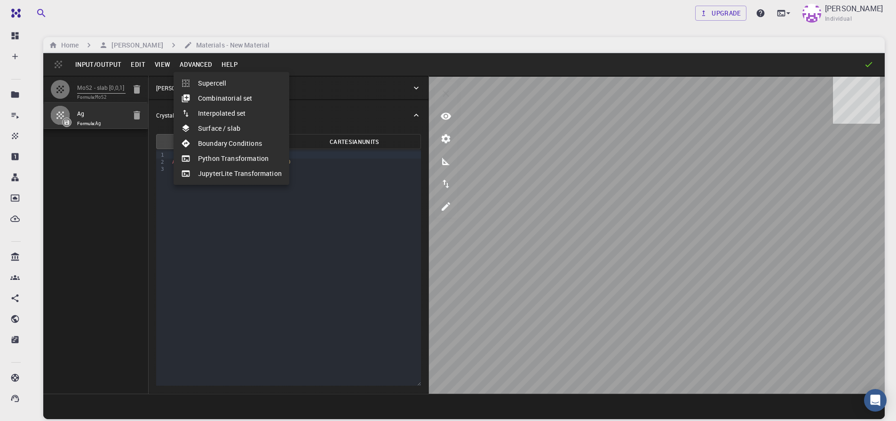
click at [217, 129] on li "Surface / slab" at bounding box center [232, 128] width 116 height 15
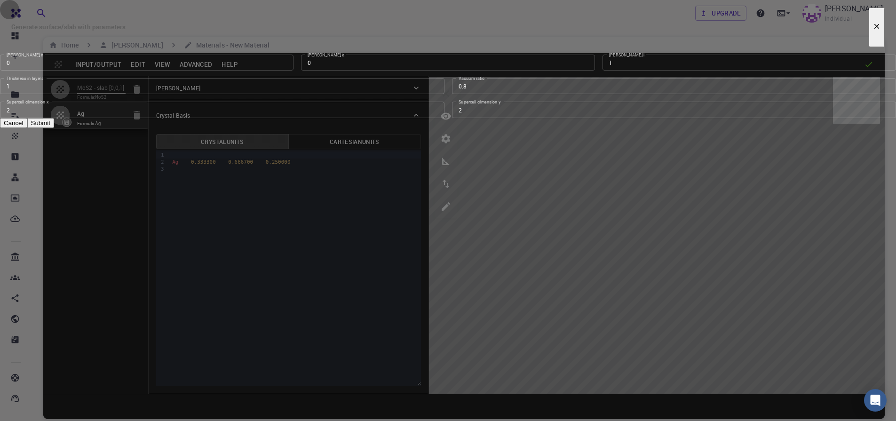
click at [873, 31] on icon "button" at bounding box center [877, 26] width 8 height 8
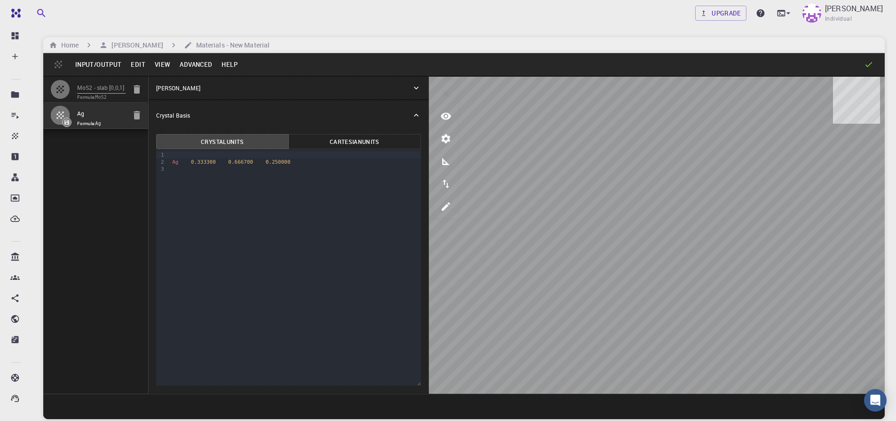
click at [199, 64] on button "Advanced" at bounding box center [196, 64] width 42 height 15
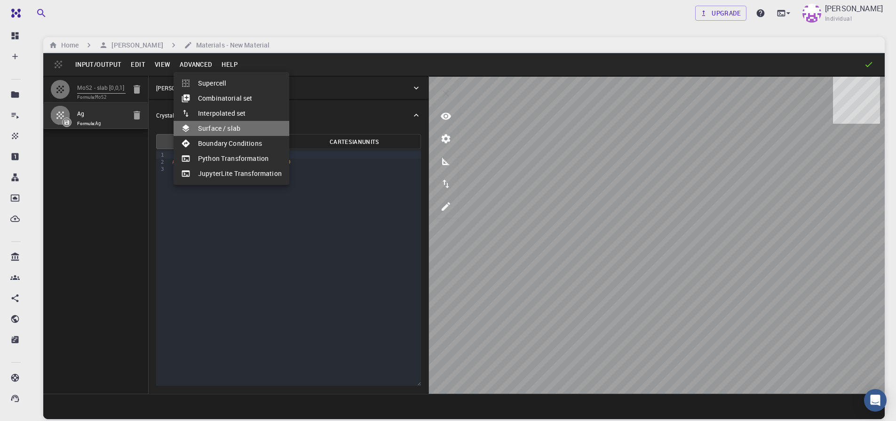
click at [233, 132] on li "Surface / slab" at bounding box center [232, 128] width 116 height 15
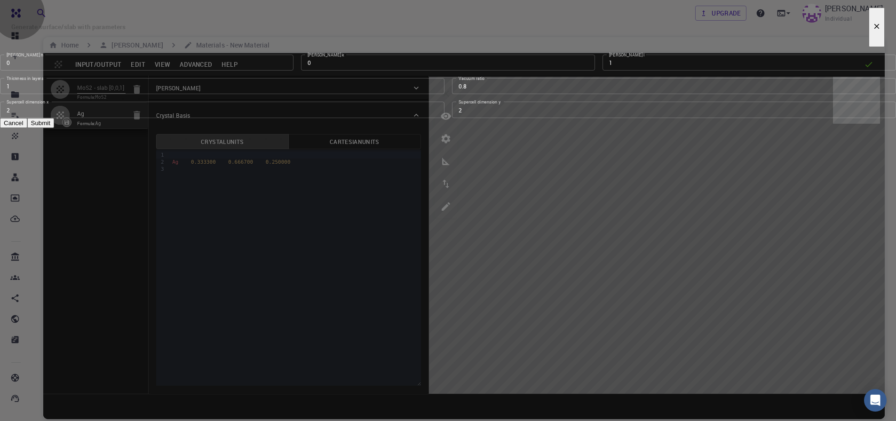
click at [54, 128] on button "Submit" at bounding box center [40, 123] width 27 height 10
type input "TRI"
type input "5.8223"
type input "5.822223290977425"
type input "47.31850000000001"
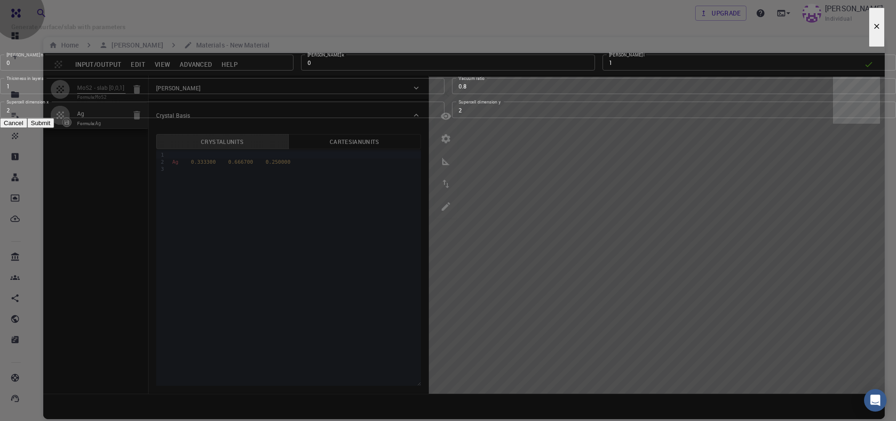
type input "119.99986766931131"
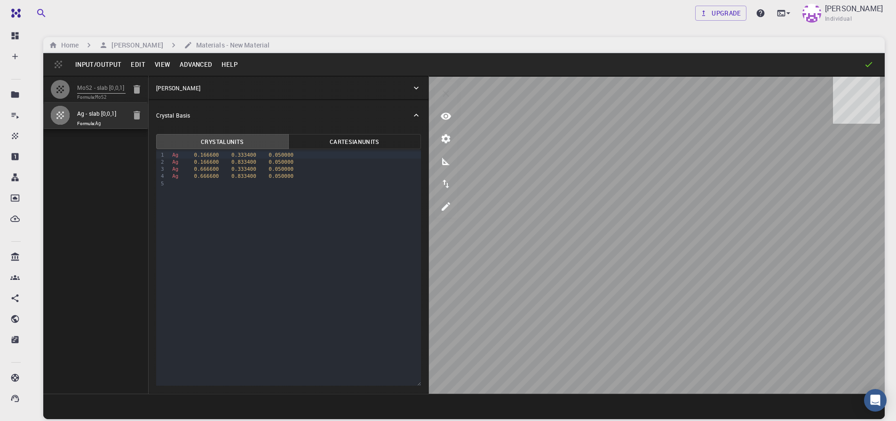
click at [132, 63] on button "Edit" at bounding box center [138, 64] width 24 height 15
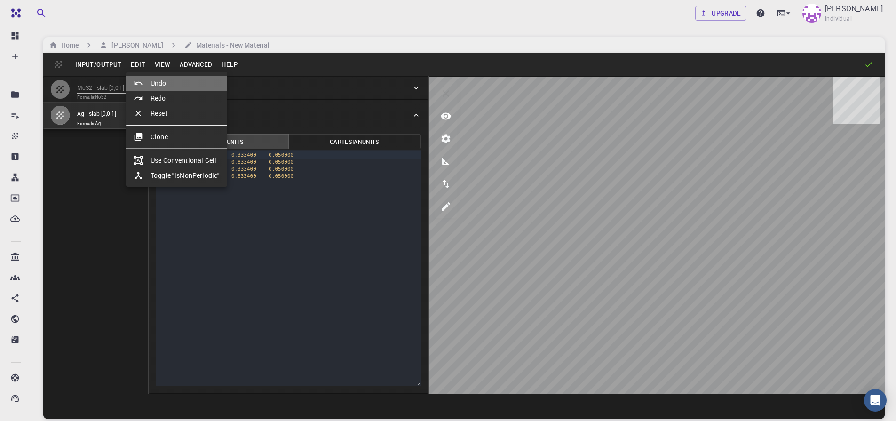
click at [149, 83] on div at bounding box center [142, 83] width 17 height 9
type input "HEX"
type input "2.91113147"
type input "9.46370874"
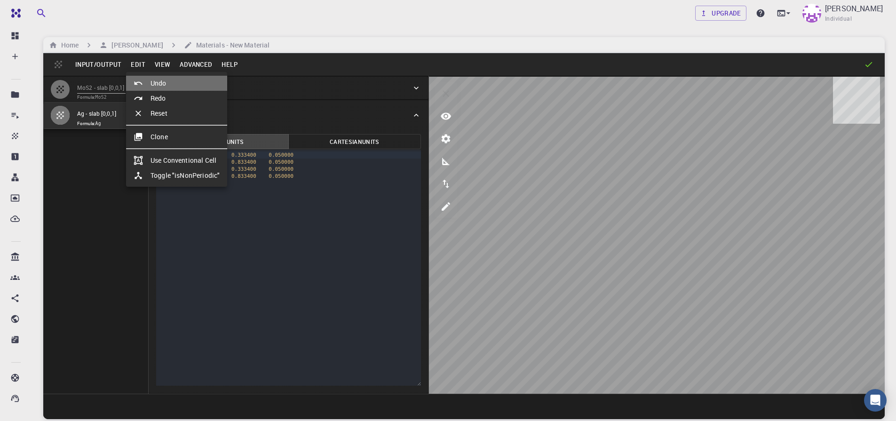
type input "119.99999999999999"
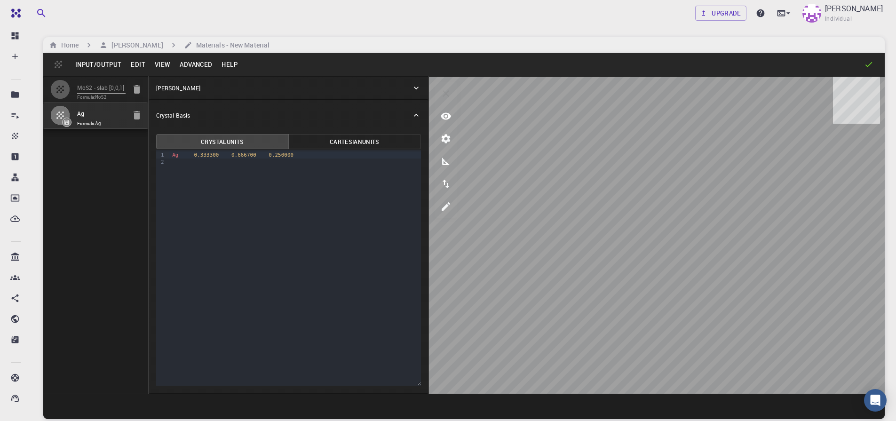
click at [62, 88] on icon "button" at bounding box center [60, 89] width 11 height 11
type input "TRI"
type input "6.3845"
type input "6.384441060108551"
type input "66.89150000000001"
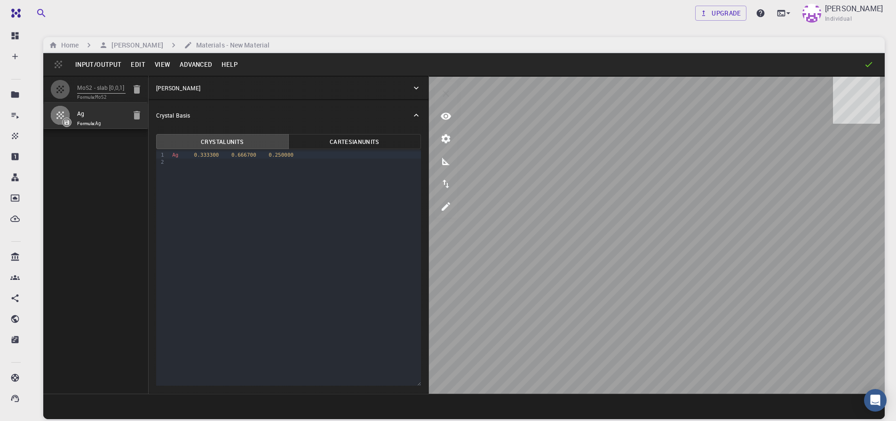
type input "119.99978725529942"
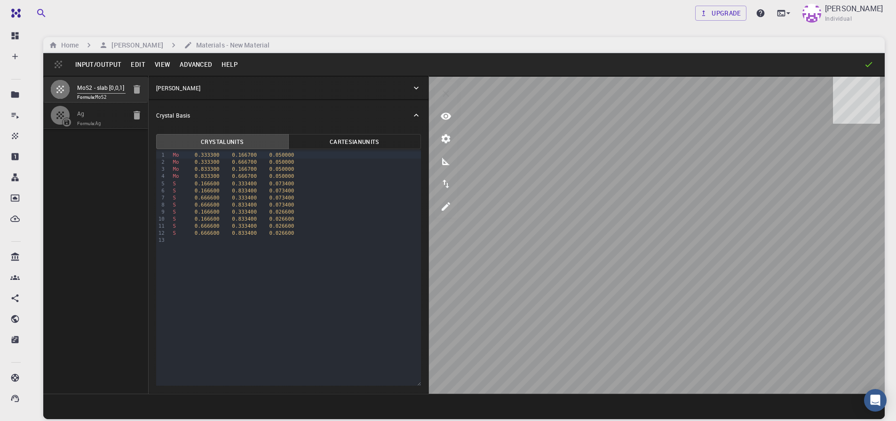
click at [136, 68] on button "Edit" at bounding box center [138, 64] width 24 height 15
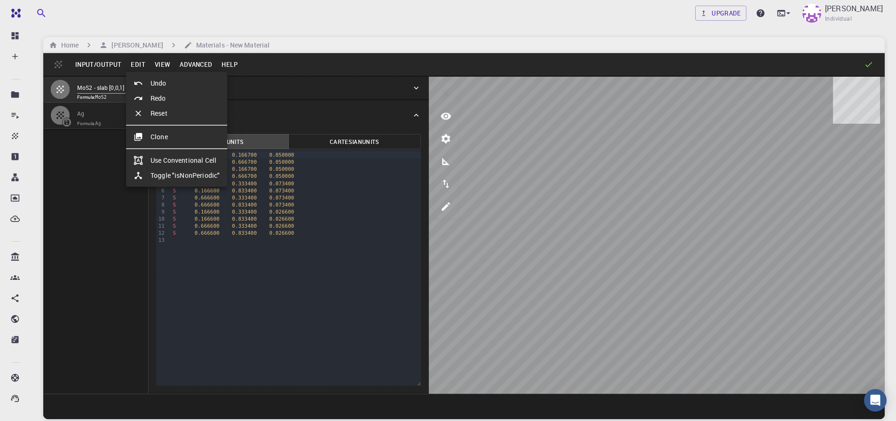
click at [167, 64] on div at bounding box center [448, 210] width 896 height 421
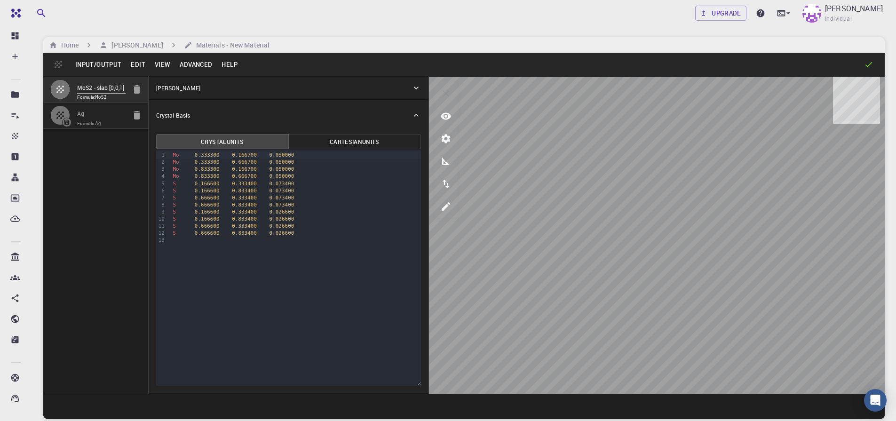
click at [167, 64] on button "View" at bounding box center [162, 64] width 25 height 15
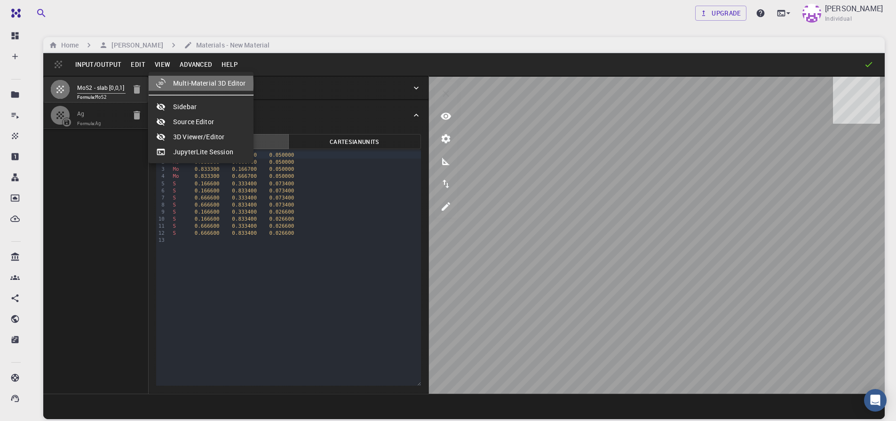
click at [170, 84] on div at bounding box center [164, 83] width 17 height 9
select select "Color"
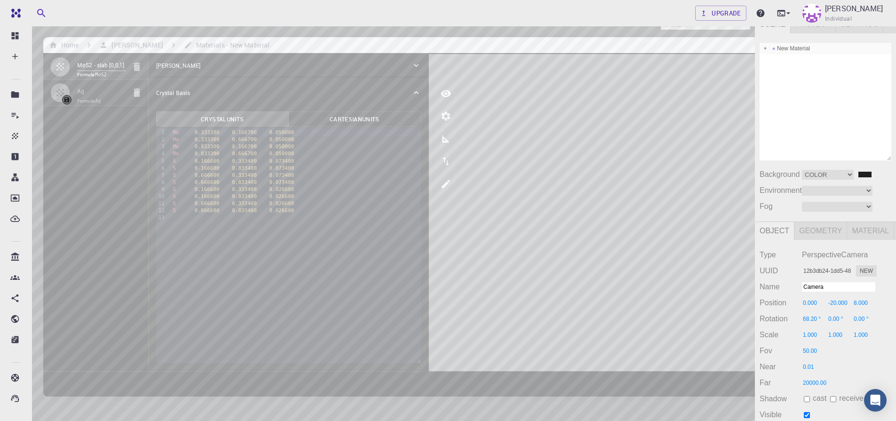
click at [803, 47] on div "New Material" at bounding box center [826, 48] width 132 height 11
click at [398, 268] on div "Camera OrthographicCamera PerspectiveCamera Objects 23 Vertices 3,757 Triangles…" at bounding box center [377, 242] width 755 height 455
click at [416, 163] on div "Camera OrthographicCamera PerspectiveCamera Objects 23 Vertices 3,757 Triangles…" at bounding box center [377, 242] width 755 height 455
click at [818, 45] on div "New Material" at bounding box center [826, 48] width 132 height 11
click at [764, 48] on span at bounding box center [765, 48] width 7 height 7
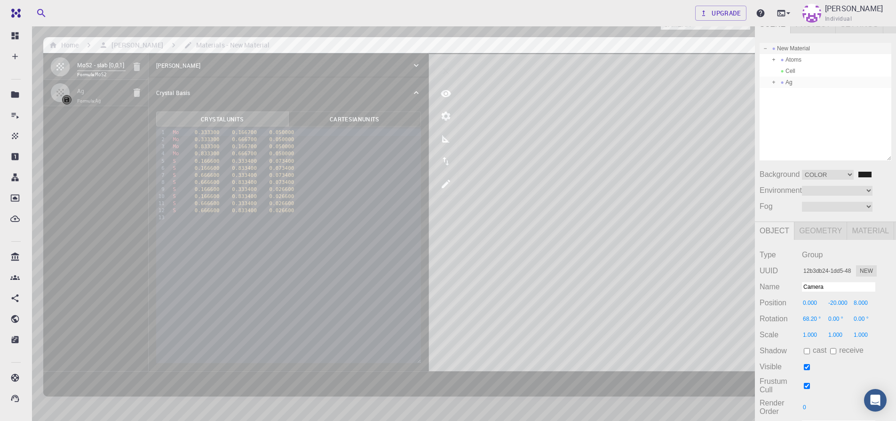
click at [775, 82] on span at bounding box center [774, 82] width 7 height 7
click at [805, 104] on div "Cell" at bounding box center [826, 104] width 132 height 11
click at [508, 140] on div "Camera OrthographicCamera PerspectiveCamera Objects 23 Vertices 3,757 Triangles…" at bounding box center [377, 242] width 755 height 455
click at [394, 186] on div "Camera OrthographicCamera PerspectiveCamera Objects 23 Vertices 3,757 Triangles…" at bounding box center [377, 242] width 755 height 455
click at [427, 175] on div "Camera OrthographicCamera PerspectiveCamera Objects 23 Vertices 3,757 Triangles…" at bounding box center [377, 242] width 755 height 455
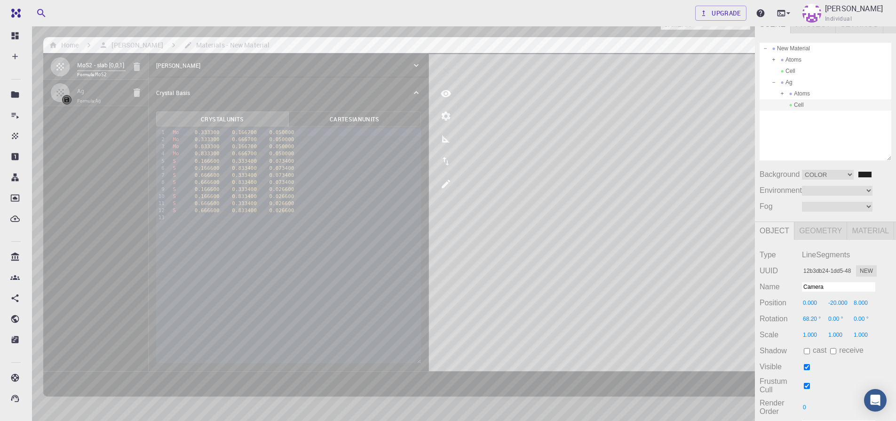
click at [442, 255] on div "Camera OrthographicCamera PerspectiveCamera Objects 23 Vertices 3,757 Triangles…" at bounding box center [377, 242] width 755 height 455
click at [410, 118] on div "Camera OrthographicCamera PerspectiveCamera Objects 23 Vertices 3,757 Triangles…" at bounding box center [377, 242] width 755 height 455
click at [407, 204] on div "Camera OrthographicCamera PerspectiveCamera Objects 23 Vertices 3,757 Triangles…" at bounding box center [377, 242] width 755 height 455
click at [503, 198] on div "Camera OrthographicCamera PerspectiveCamera Objects 23 Vertices 3,757 Triangles…" at bounding box center [377, 242] width 755 height 455
click at [335, 291] on div "Camera OrthographicCamera PerspectiveCamera Objects 23 Vertices 3,757 Triangles…" at bounding box center [377, 242] width 755 height 455
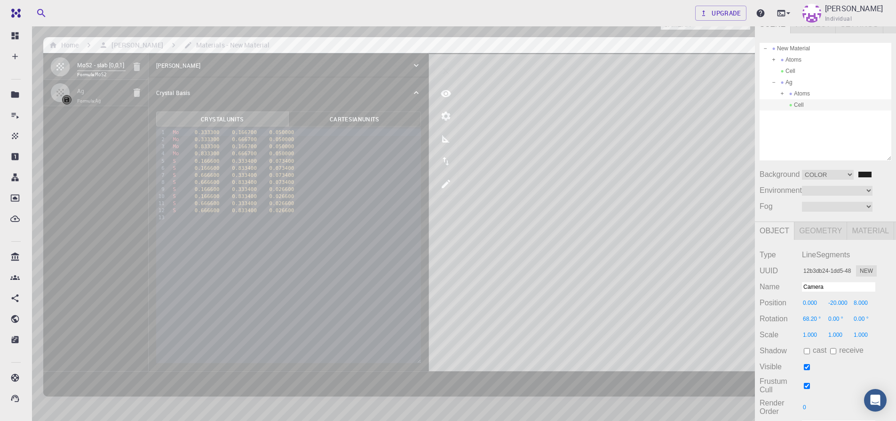
click at [386, 256] on div "Camera OrthographicCamera PerspectiveCamera Objects 23 Vertices 3,757 Triangles…" at bounding box center [377, 242] width 755 height 455
click at [402, 232] on div "Camera OrthographicCamera PerspectiveCamera Objects 23 Vertices 3,757 Triangles…" at bounding box center [377, 242] width 755 height 455
click at [333, 162] on div "Camera OrthographicCamera PerspectiveCamera Objects 23 Vertices 3,757 Triangles…" at bounding box center [377, 242] width 755 height 455
click at [782, 70] on span at bounding box center [782, 71] width 7 height 7
click at [428, 210] on div "Camera OrthographicCamera PerspectiveCamera Objects 23 Vertices 3,757 Triangles…" at bounding box center [377, 242] width 755 height 455
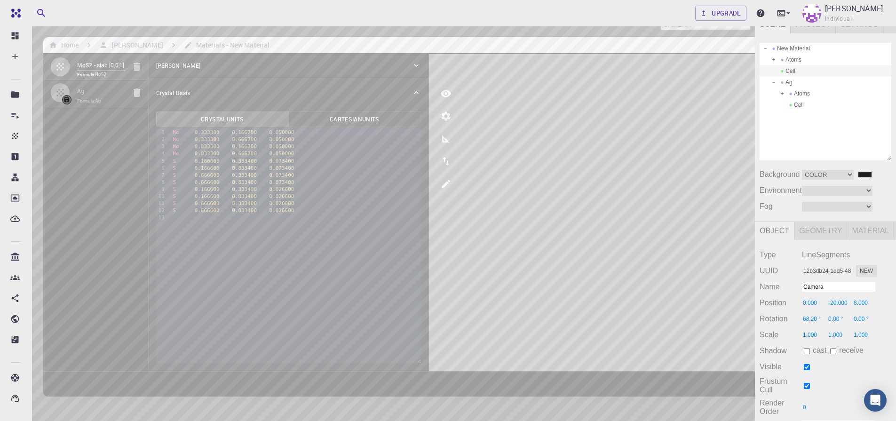
click at [482, 39] on div "Camera OrthographicCamera PerspectiveCamera Objects 23 Vertices 3,757 Triangles…" at bounding box center [377, 242] width 755 height 455
click at [387, 225] on div "Camera OrthographicCamera PerspectiveCamera Objects 23 Vertices 3,757 Triangles…" at bounding box center [377, 242] width 755 height 455
click at [516, 163] on div "Camera OrthographicCamera PerspectiveCamera Objects 23 Vertices 3,757 Triangles…" at bounding box center [377, 242] width 755 height 455
click at [380, 212] on div "Camera OrthographicCamera PerspectiveCamera Objects 23 Vertices 3,757 Triangles…" at bounding box center [377, 242] width 755 height 455
click at [774, 60] on span at bounding box center [774, 59] width 7 height 7
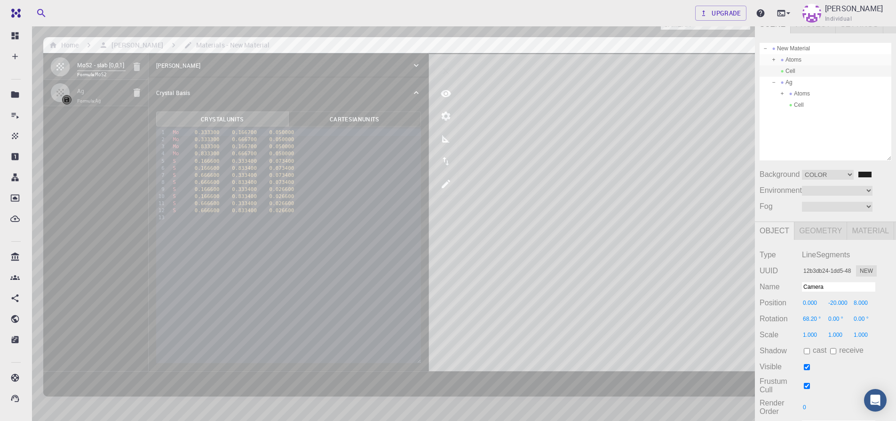
scroll to position [11, 0]
click at [425, 215] on div "Camera OrthographicCamera PerspectiveCamera Objects 23 Vertices 3,757 Triangles…" at bounding box center [377, 242] width 755 height 455
click at [474, 166] on div "Camera OrthographicCamera PerspectiveCamera Objects 23 Vertices 3,757 Triangles…" at bounding box center [377, 242] width 755 height 455
click at [774, 48] on span at bounding box center [774, 48] width 7 height 7
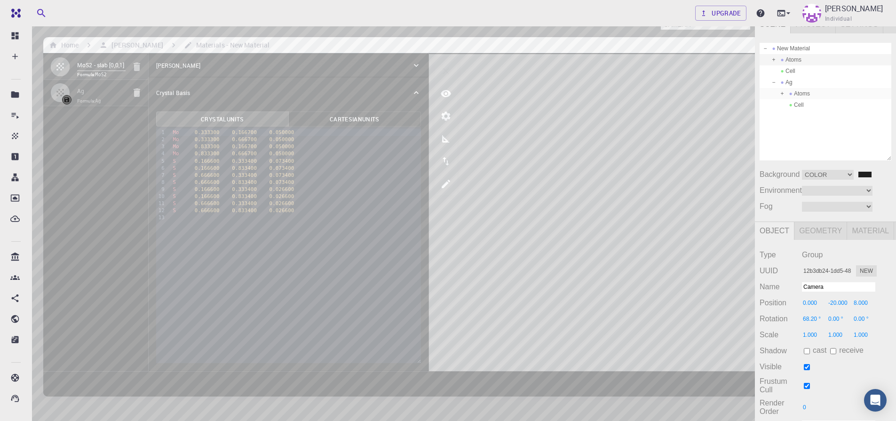
click at [784, 91] on span at bounding box center [782, 93] width 7 height 7
click at [387, 199] on div "Camera OrthographicCamera PerspectiveCamera Objects 23 Vertices 3,757 Triangles…" at bounding box center [377, 242] width 755 height 455
click at [772, 57] on span at bounding box center [774, 59] width 7 height 7
click at [347, 230] on div "Camera OrthographicCamera PerspectiveCamera Objects 23 Vertices 3,757 Triangles…" at bounding box center [377, 242] width 755 height 455
